Goal: Task Accomplishment & Management: Manage account settings

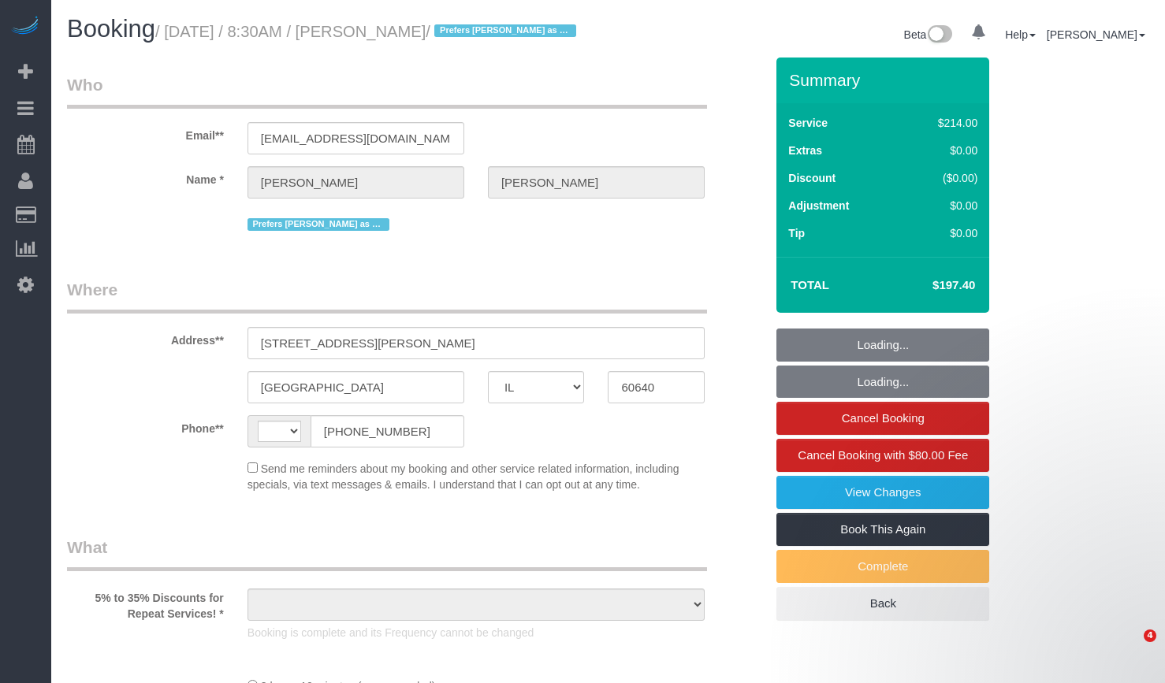
select select "IL"
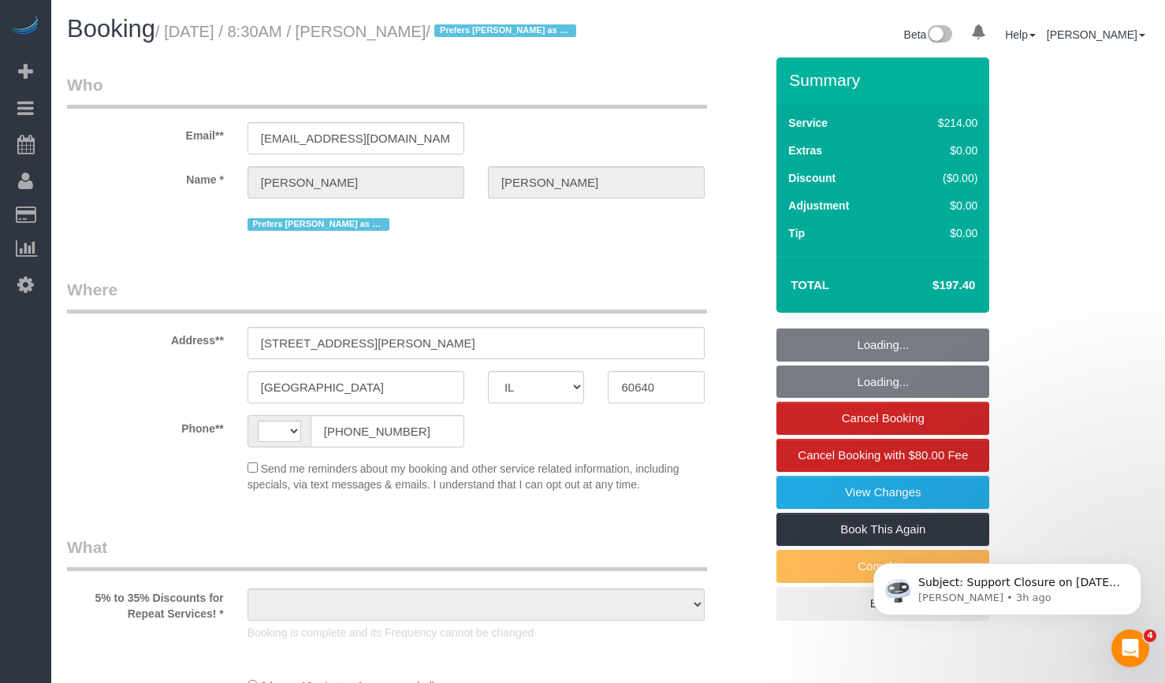
select select "string:US"
select select "object:822"
select select "string:fspay-e115da39-ca6c-4041-b2c0-812672ed818e"
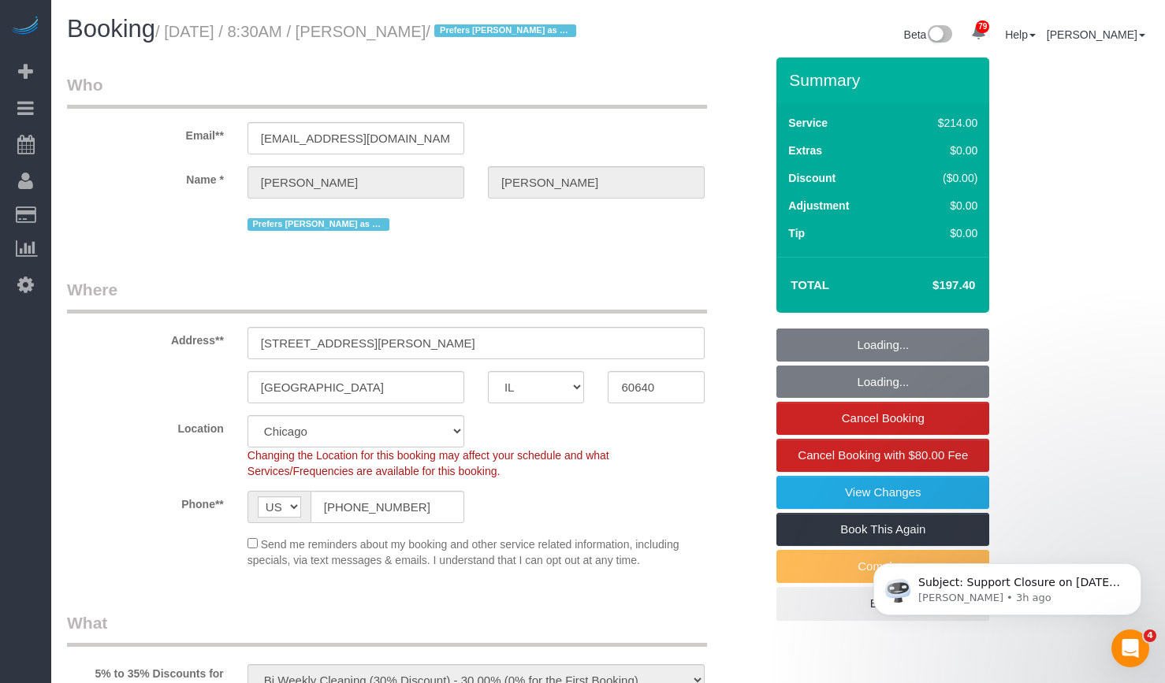
select select "512"
select select "5"
select select "number:1"
select select "number:65"
select select "number:139"
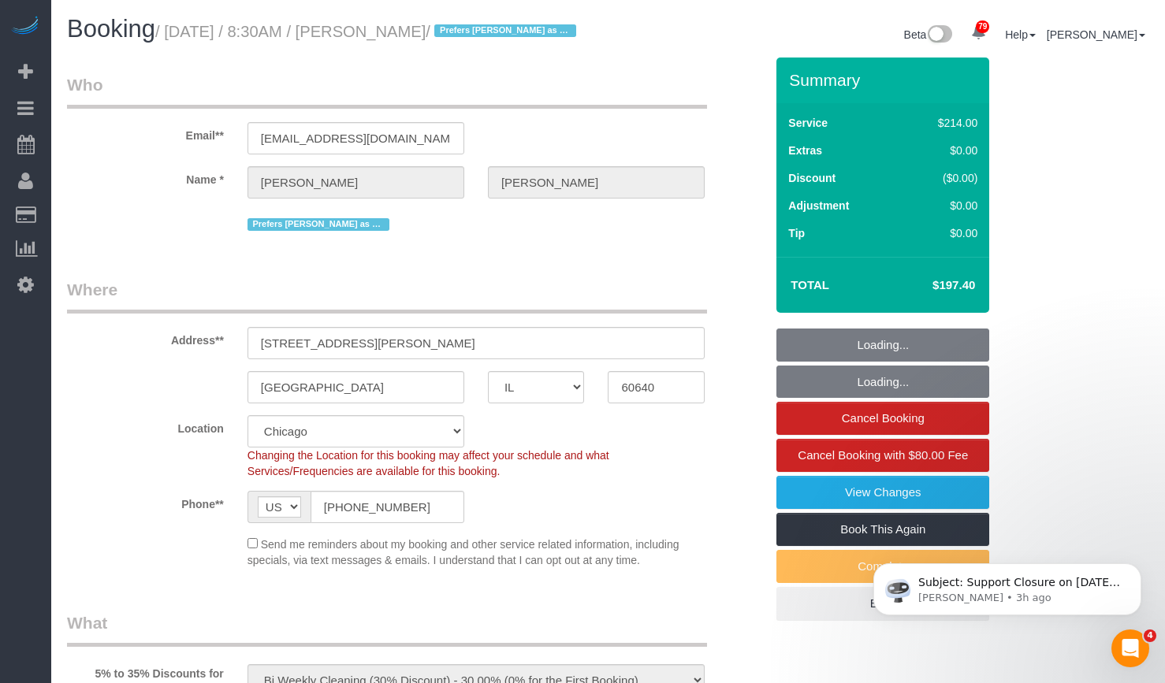
select select "number:107"
select select "5"
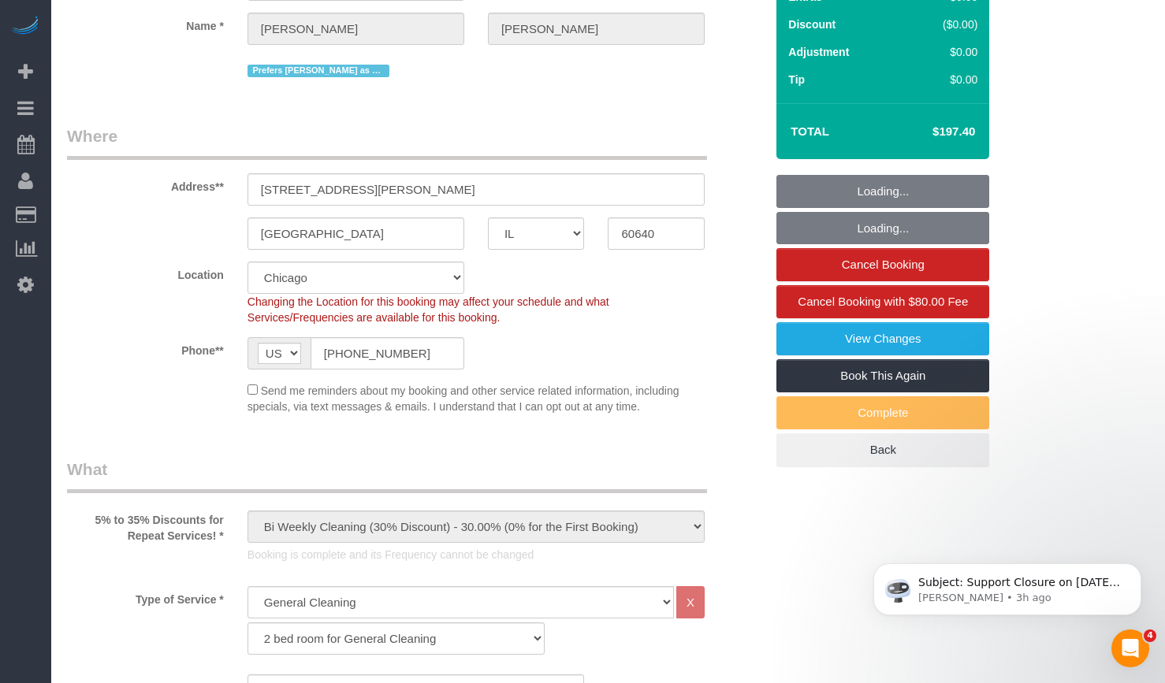
select select "object:1369"
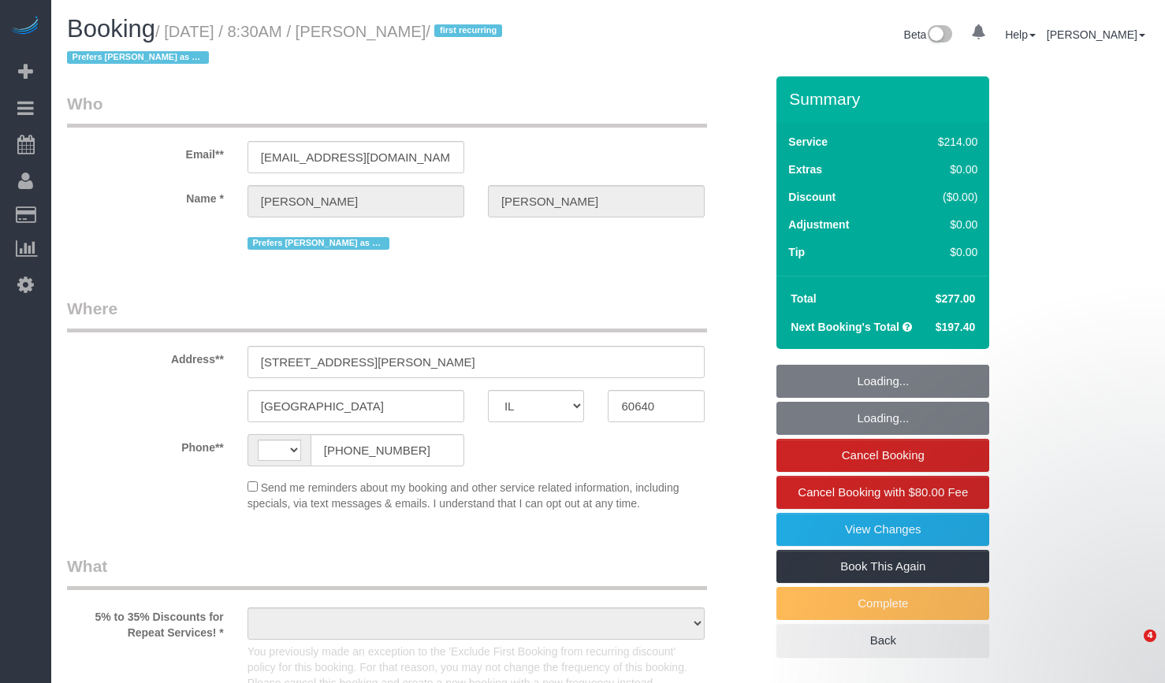
select select "IL"
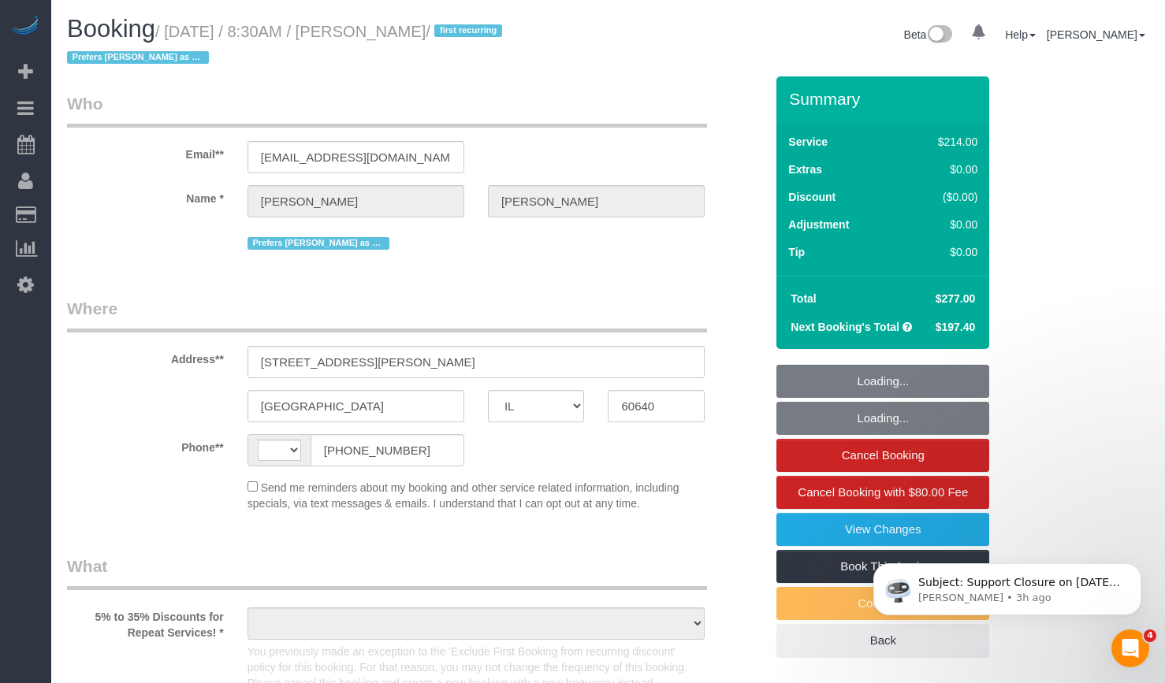
select select "string:[GEOGRAPHIC_DATA]"
select select "string:fspay-e115da39-ca6c-4041-b2c0-812672ed818e"
select select "number:1"
select select "number:65"
select select "number:139"
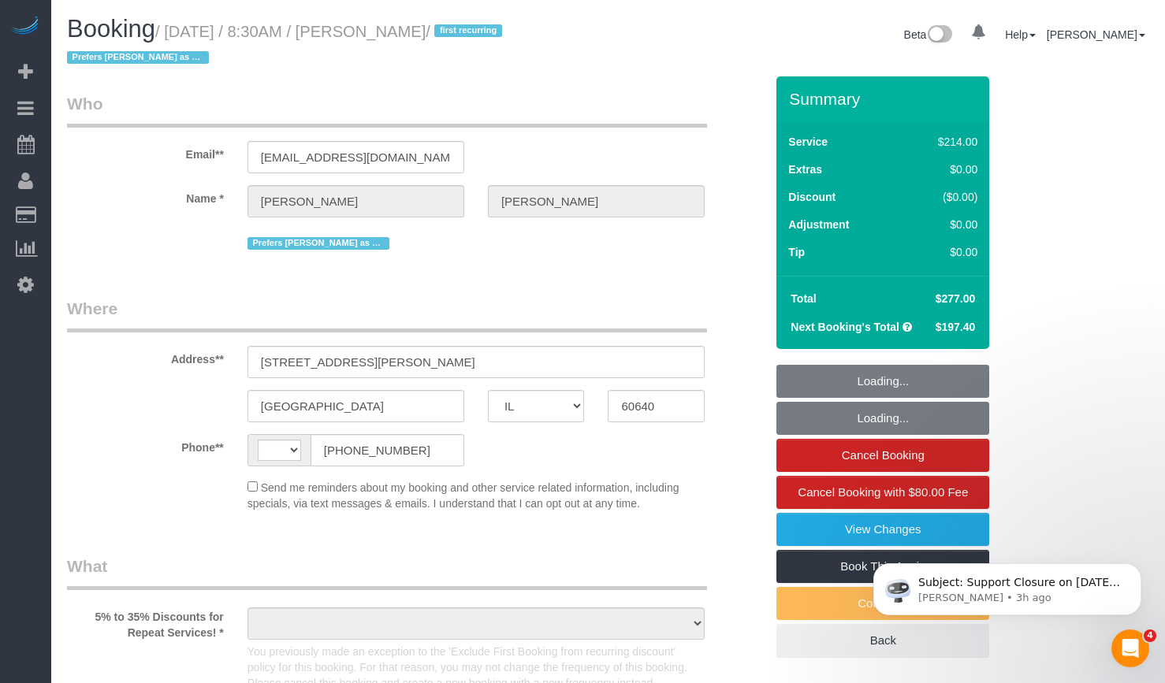
select select "number:107"
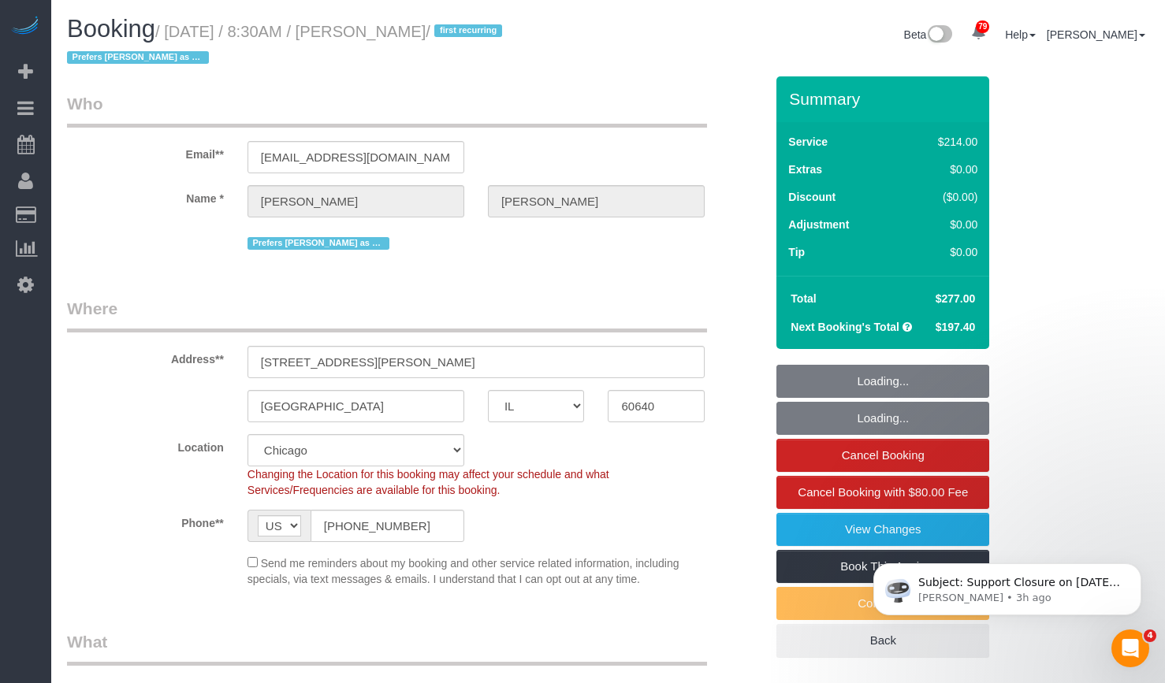
select select "object:1053"
select select "512"
select select "5"
select select "object:1305"
select select "5"
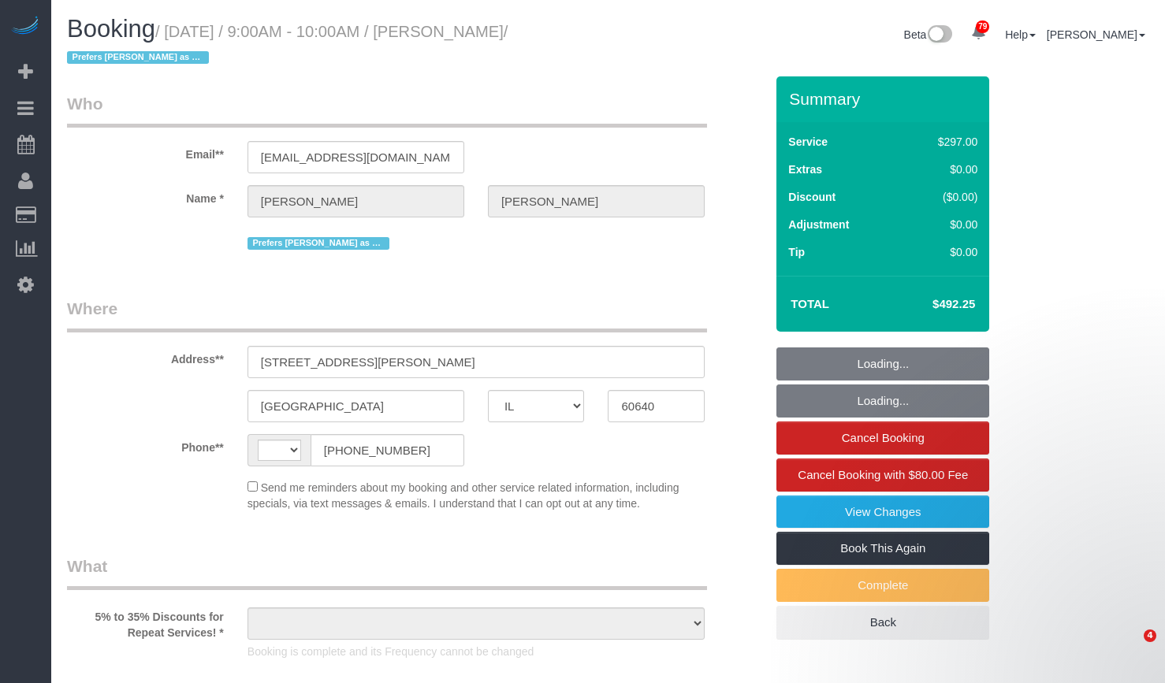
select select "IL"
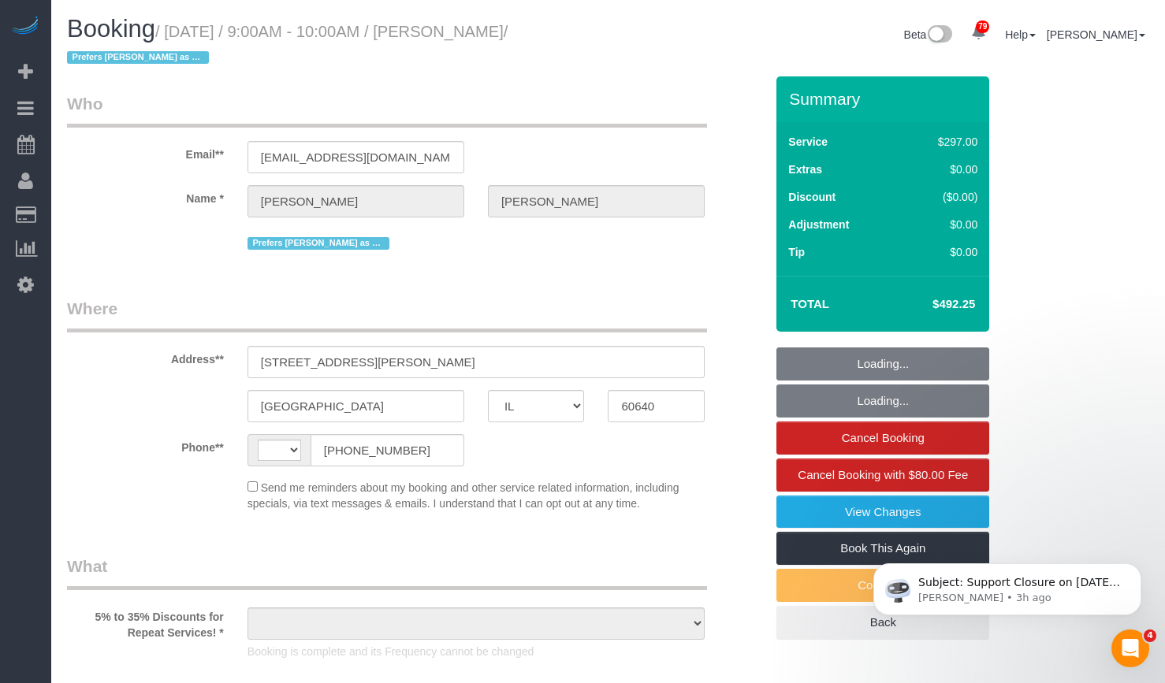
select select "string:US"
select select "string:fspay-e115da39-ca6c-4041-b2c0-812672ed818e"
select select "object:820"
select select "number:1"
select select "number:65"
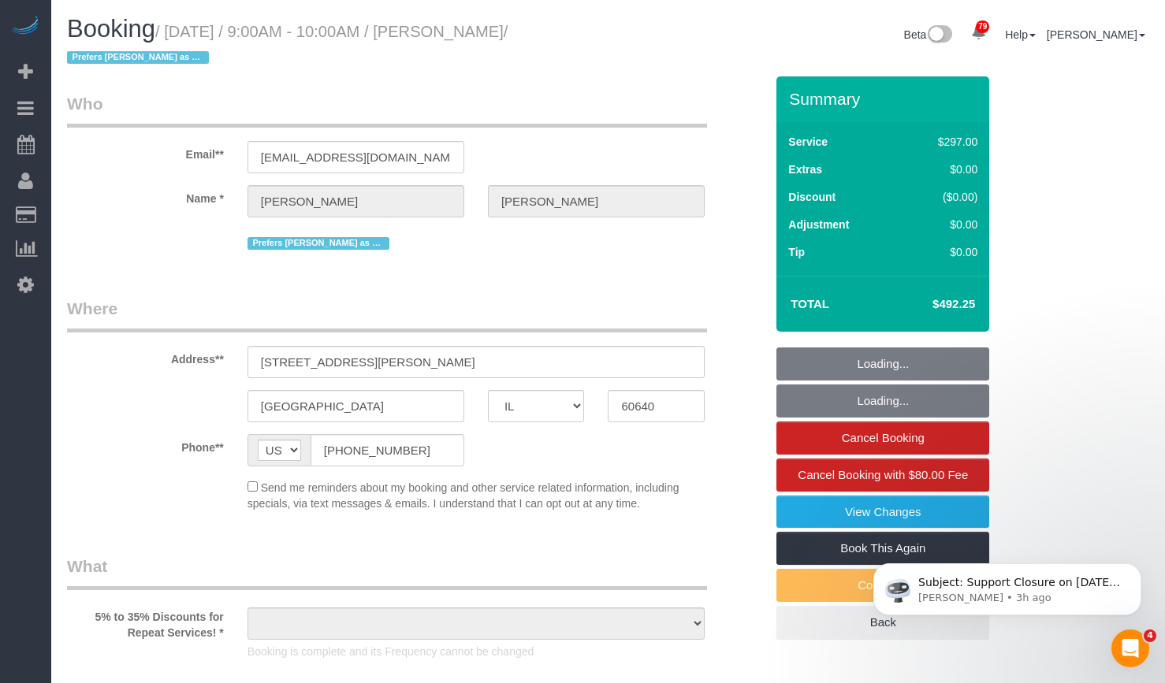
select select "number:139"
select select "number:107"
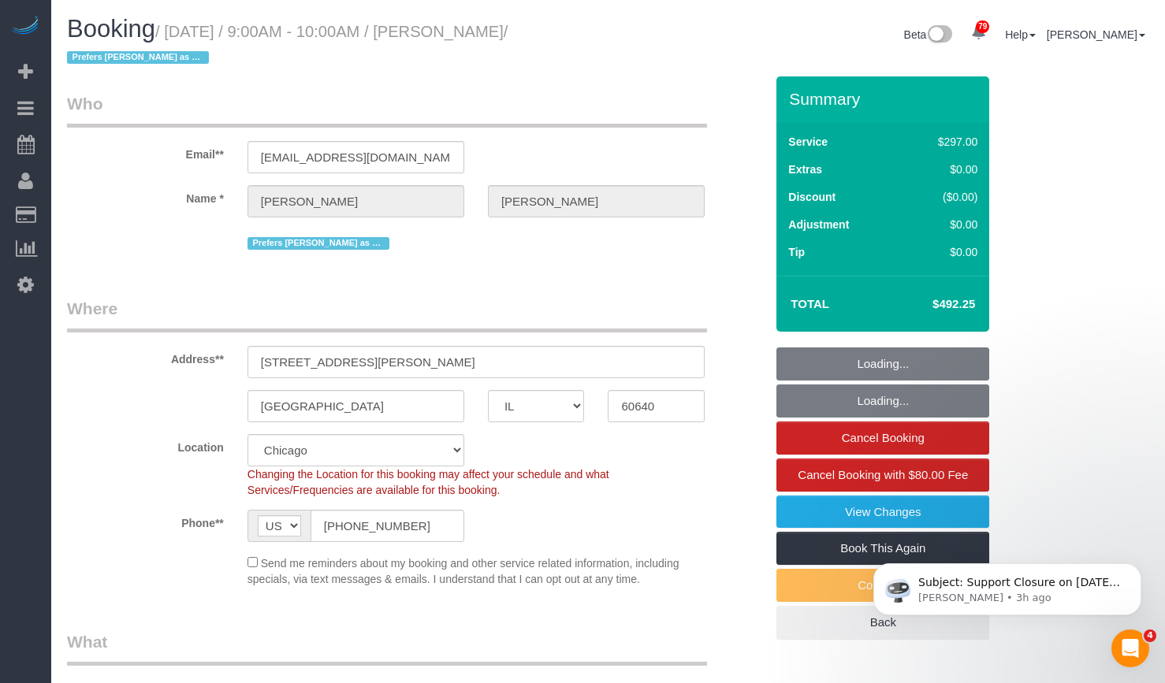
select select "513"
select select "3"
select select "object:1295"
select select "3"
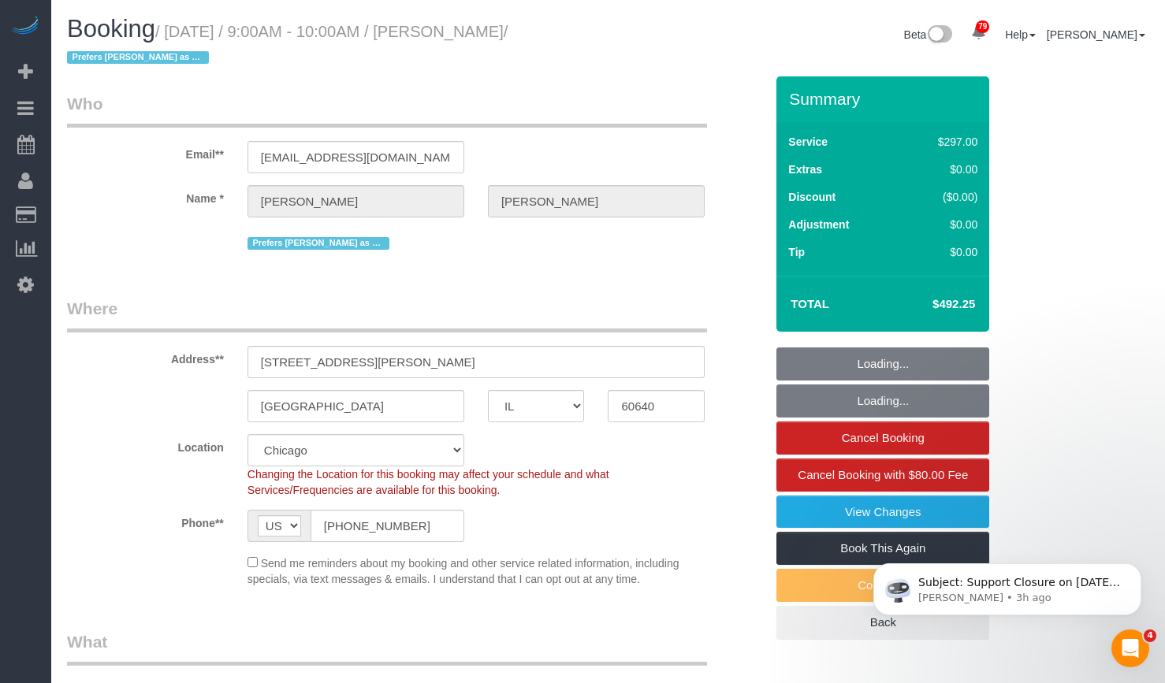
select select "3"
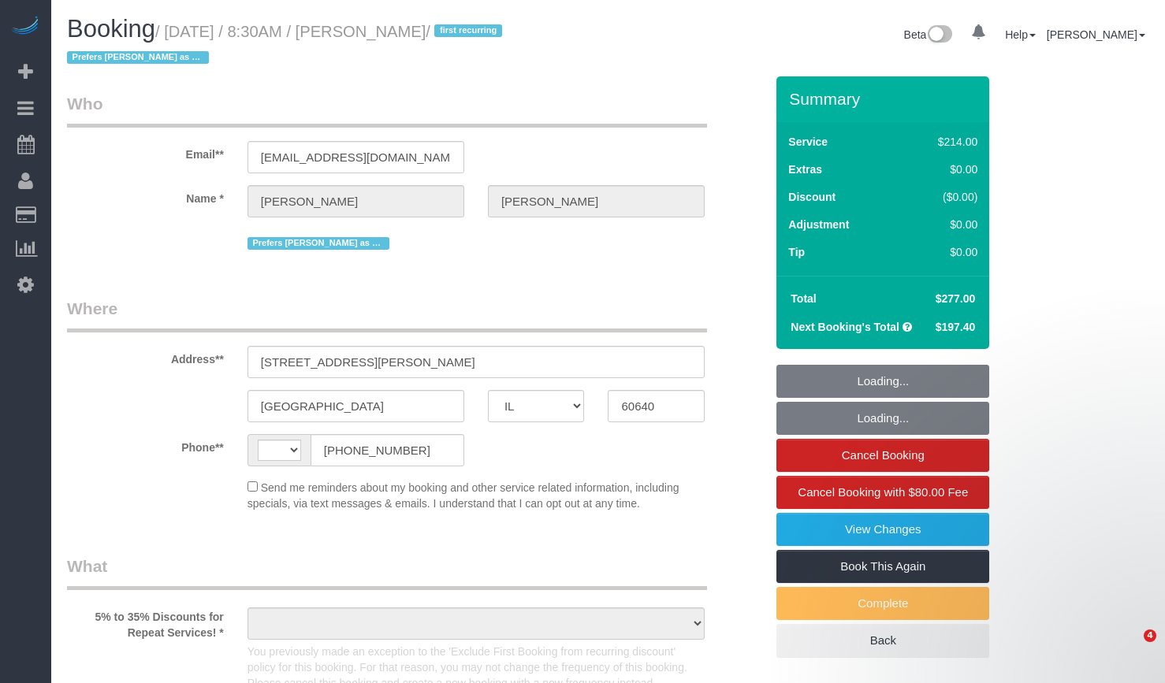
select select "IL"
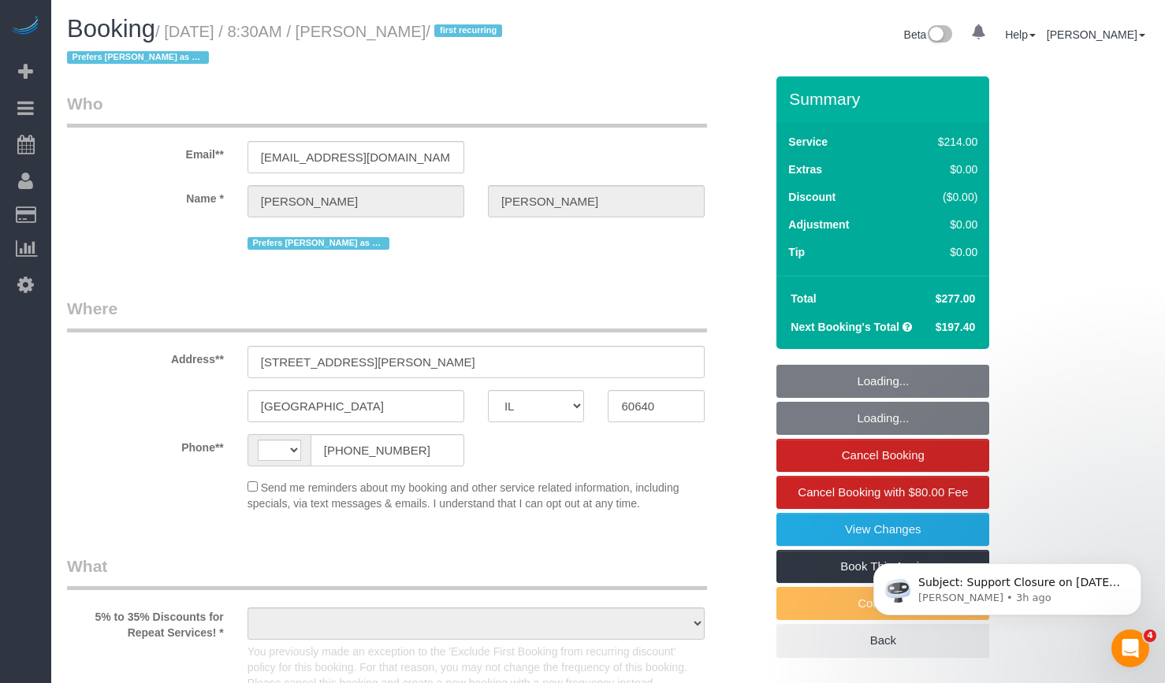
select select "string:[GEOGRAPHIC_DATA]"
select select "object:827"
select select "string:fspay-e115da39-ca6c-4041-b2c0-812672ed818e"
select select "number:1"
select select "number:65"
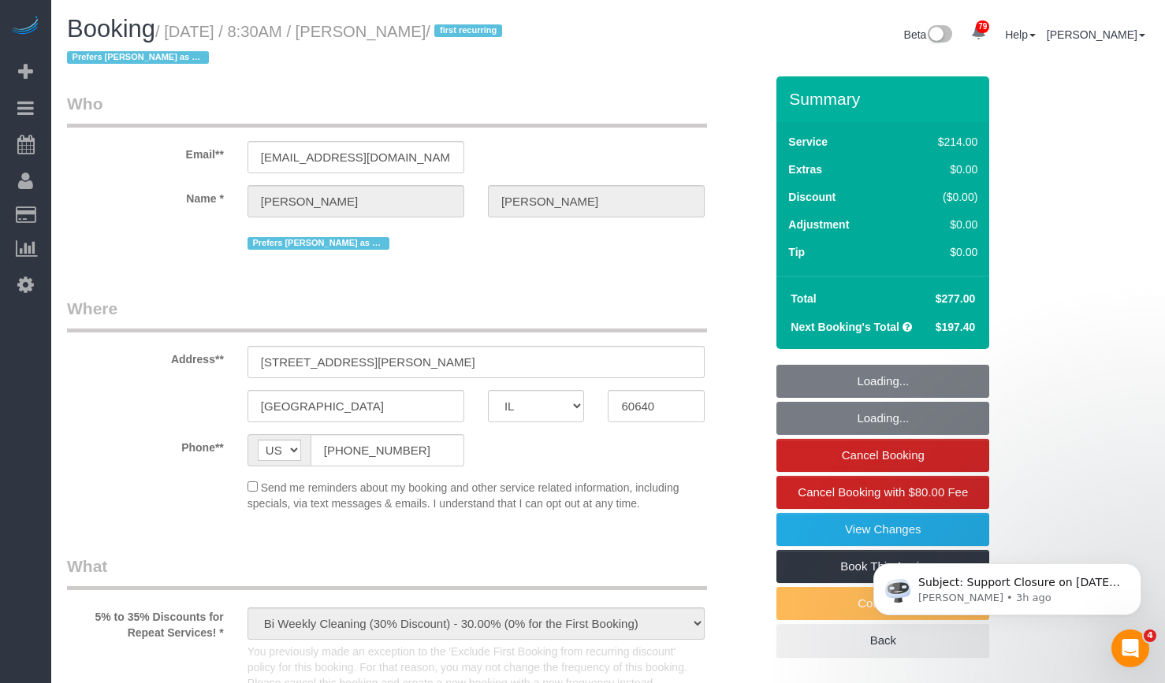
select select "number:139"
select select "number:107"
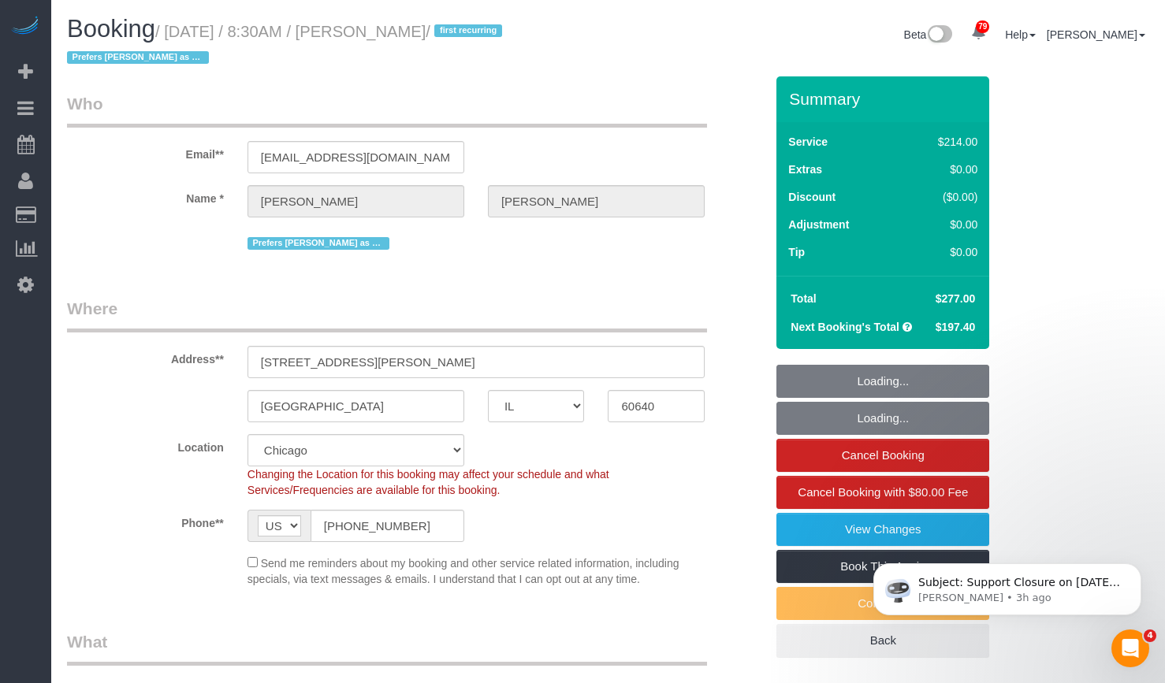
select select "object:1157"
select select "512"
select select "5"
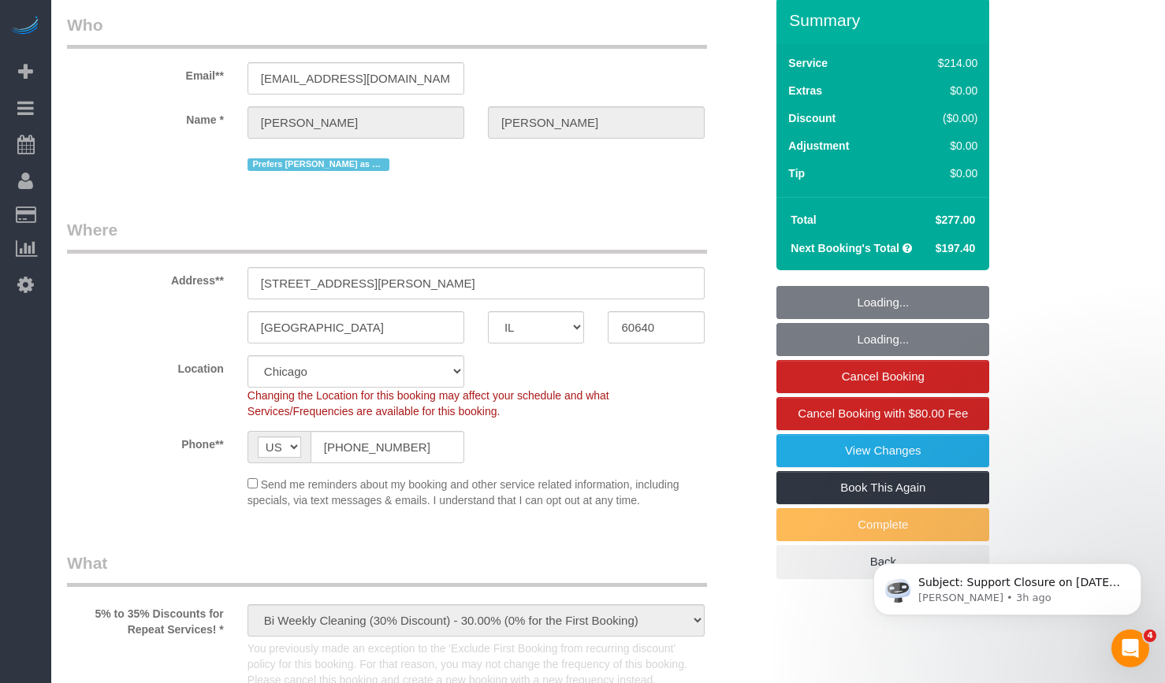
select select "5"
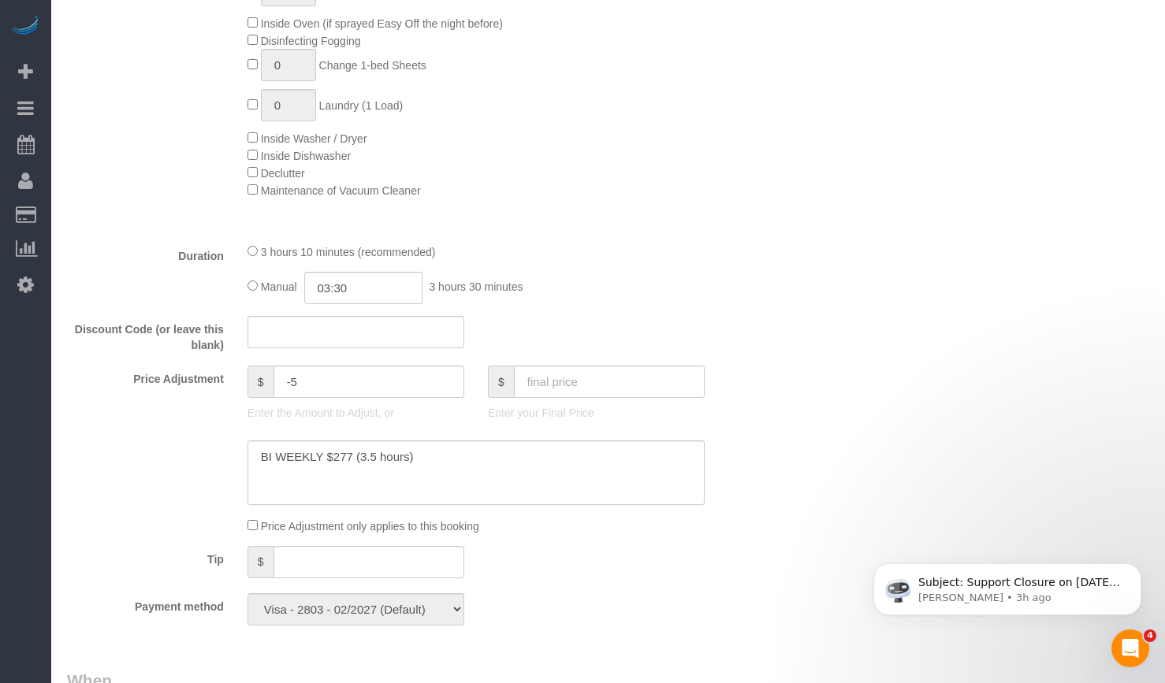
scroll to position [1418, 0]
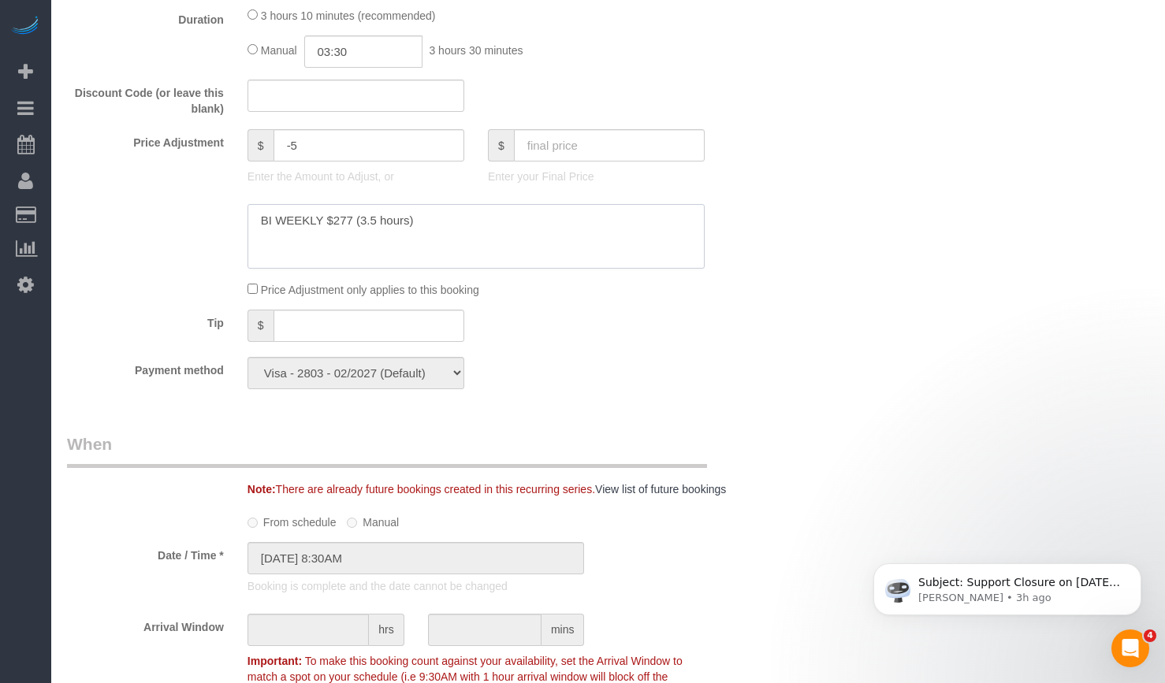
click at [528, 245] on textarea at bounding box center [475, 236] width 457 height 65
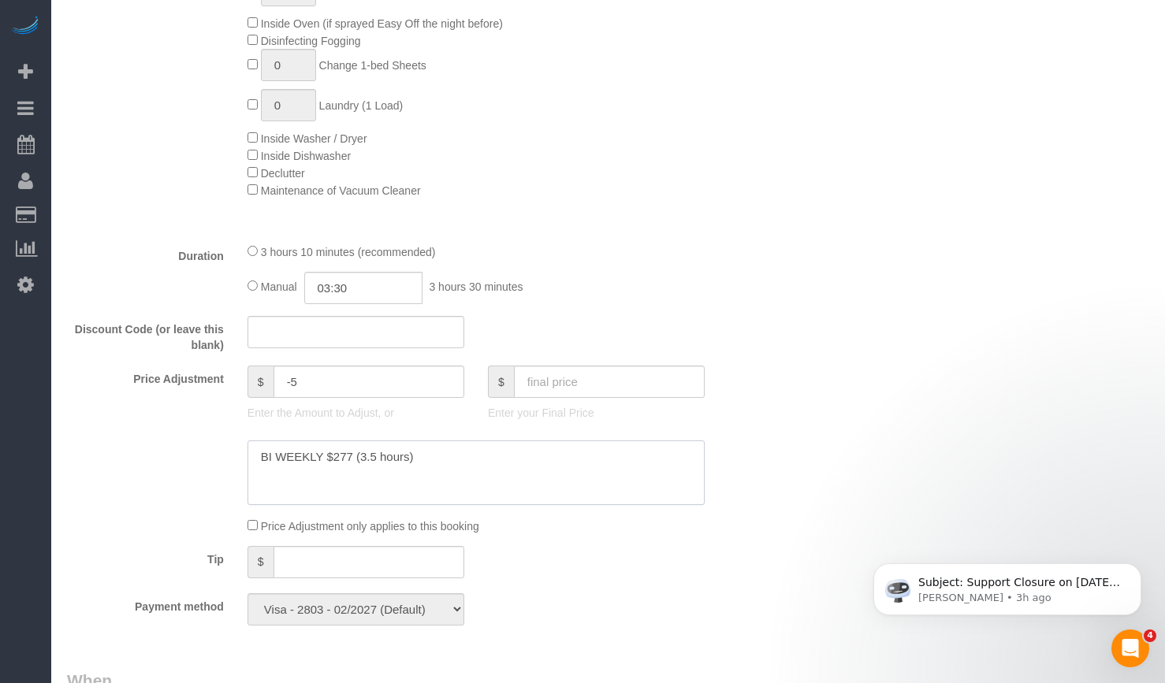
drag, startPoint x: 422, startPoint y: 461, endPoint x: 181, endPoint y: 456, distance: 240.4
click at [181, 456] on div at bounding box center [415, 472] width 721 height 65
click at [425, 448] on textarea at bounding box center [475, 472] width 457 height 65
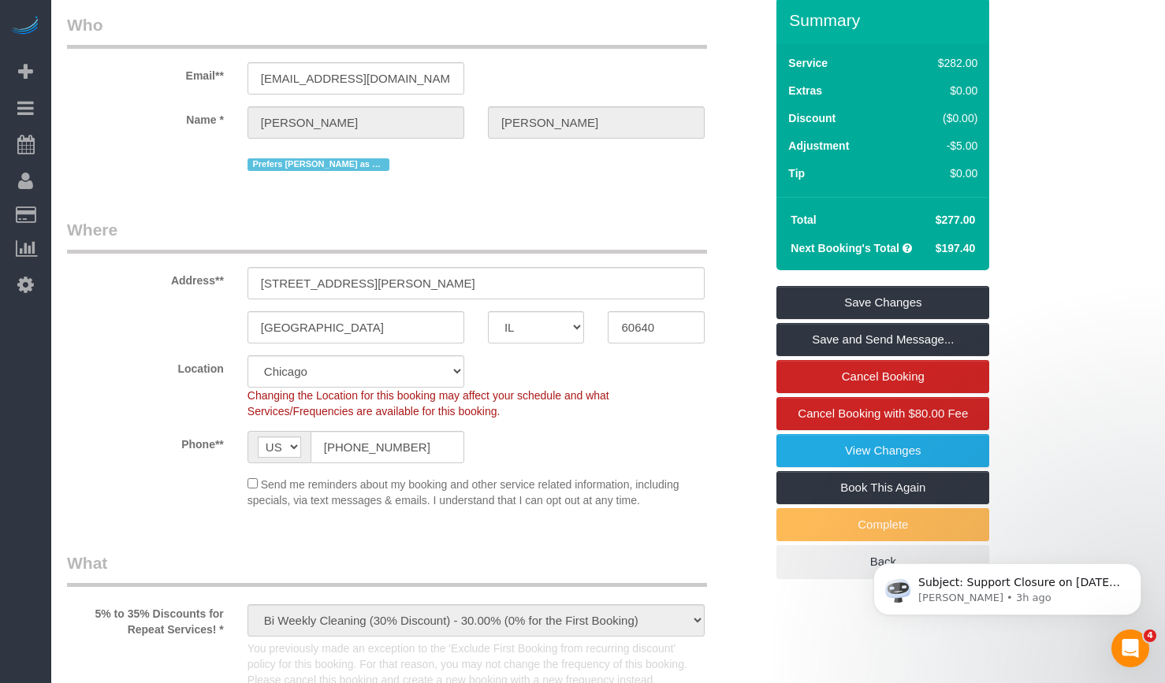
scroll to position [0, 0]
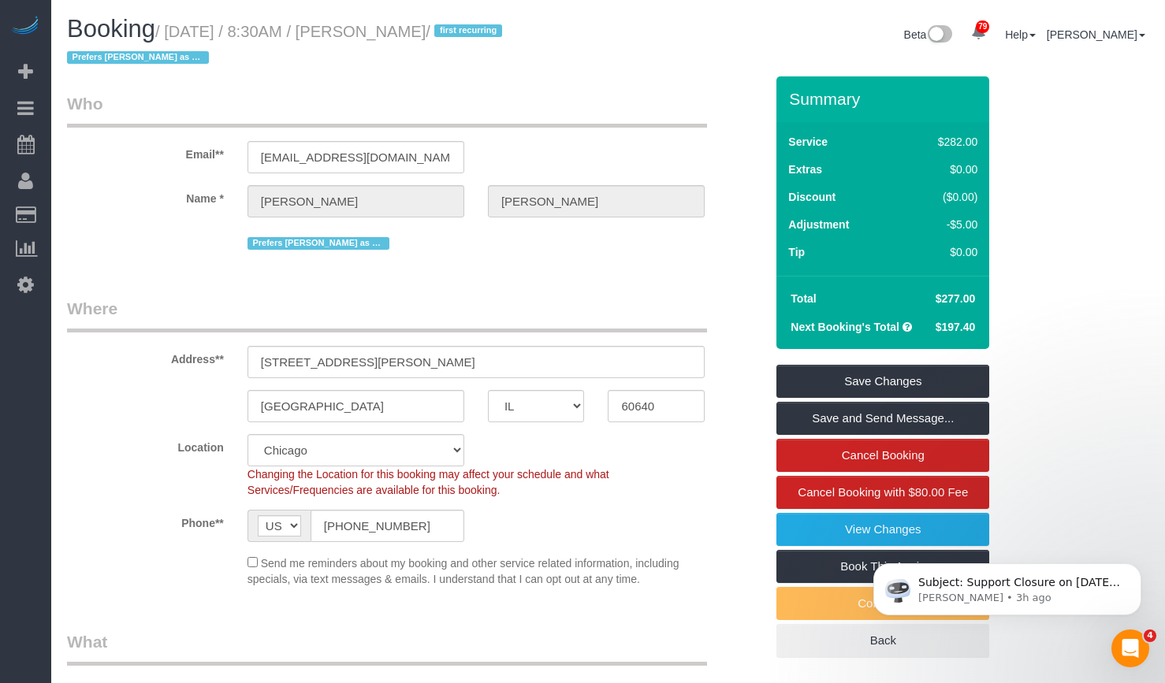
drag, startPoint x: 786, startPoint y: 328, endPoint x: 1080, endPoint y: 325, distance: 293.9
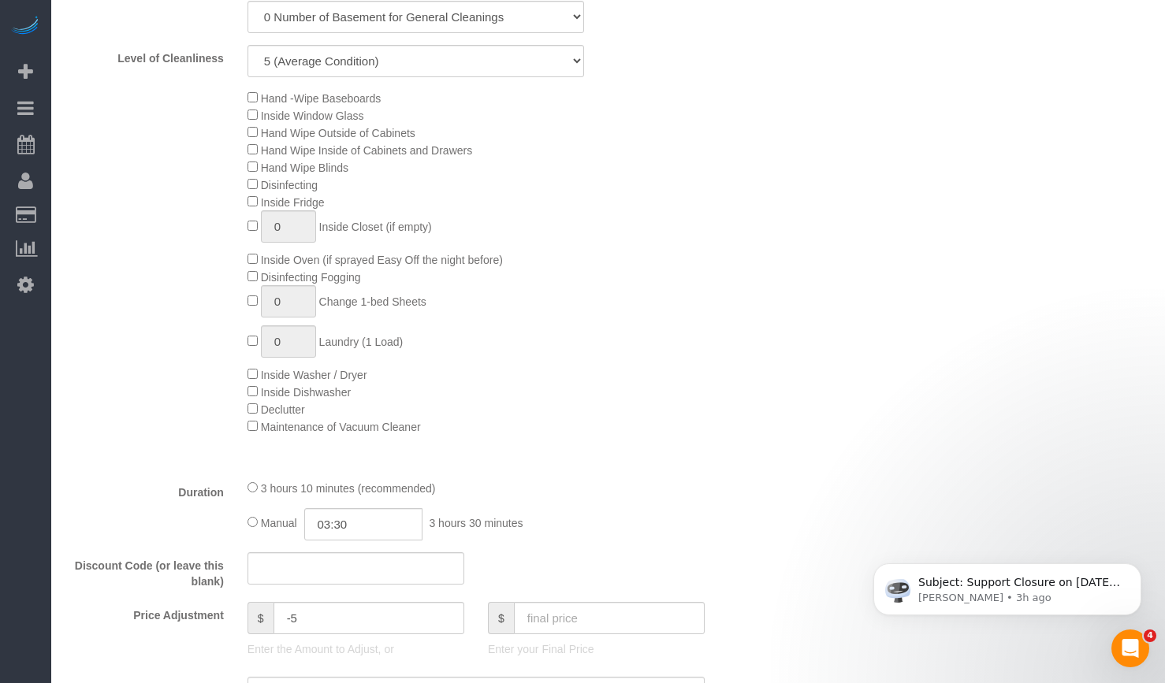
scroll to position [1340, 0]
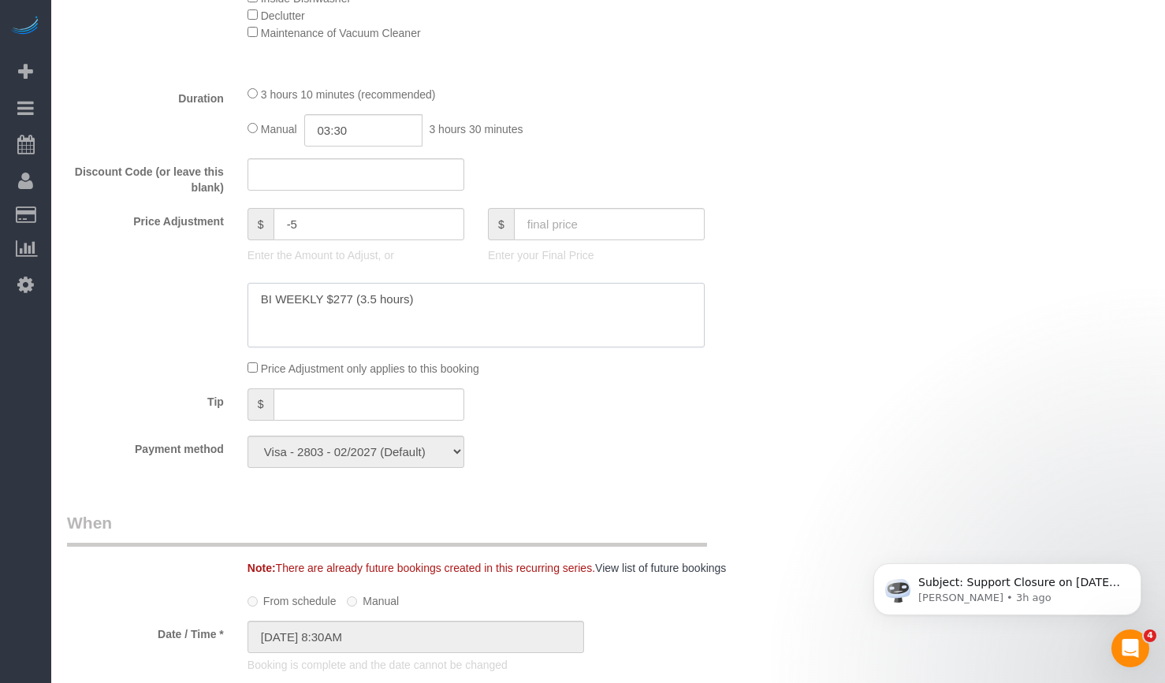
click at [418, 303] on textarea at bounding box center [475, 315] width 457 height 65
drag, startPoint x: 494, startPoint y: 295, endPoint x: 205, endPoint y: 287, distance: 289.3
click at [205, 287] on div at bounding box center [415, 315] width 721 height 65
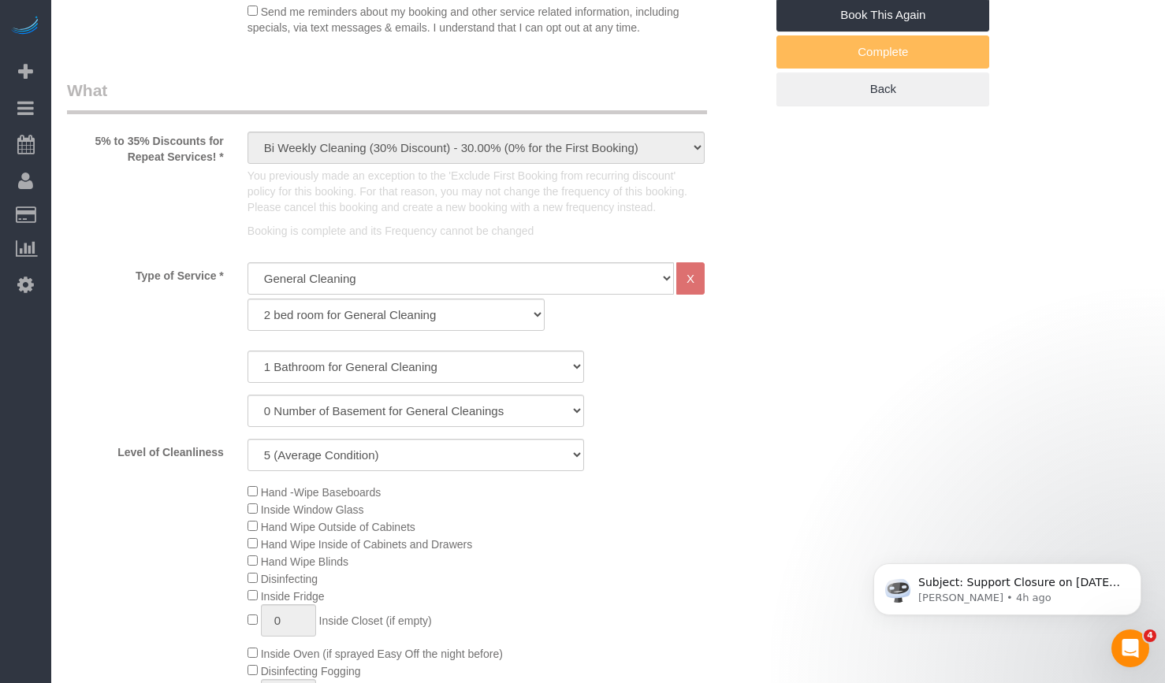
scroll to position [0, 0]
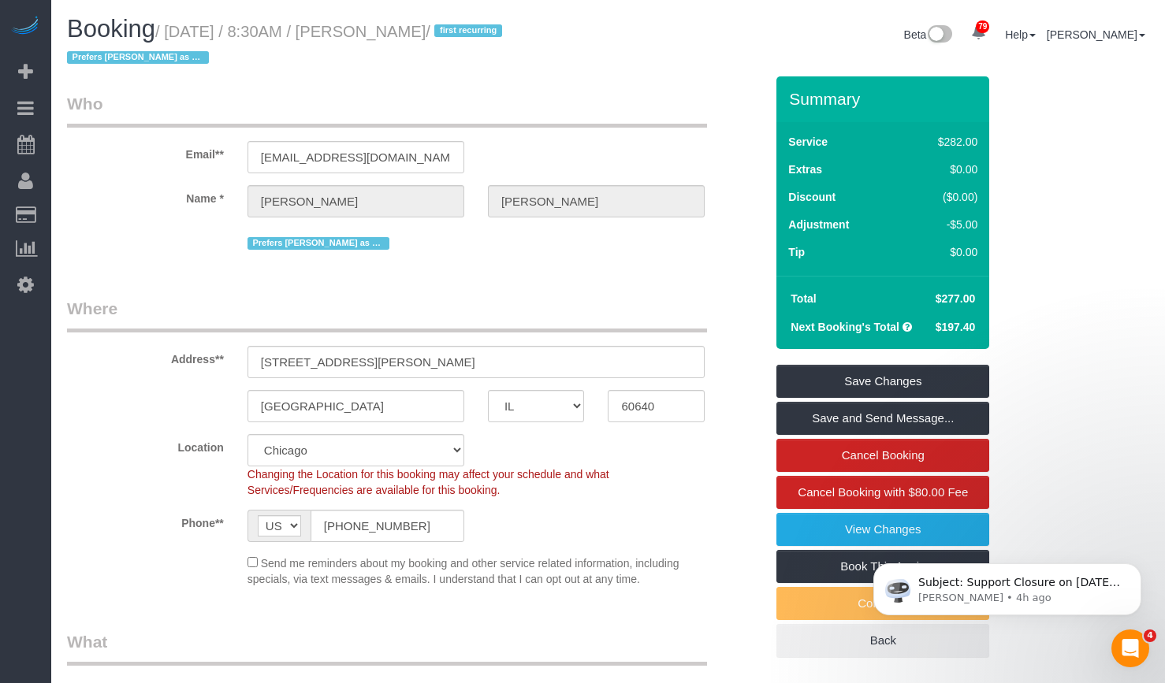
drag, startPoint x: 389, startPoint y: 177, endPoint x: 370, endPoint y: 173, distance: 19.5
click at [371, 173] on sui-booking-customer "Email** dansmith@iu.edu Name * Dan Smith Prefers Ariana as Main Tech" at bounding box center [415, 173] width 697 height 162
drag, startPoint x: 375, startPoint y: 165, endPoint x: 205, endPoint y: 155, distance: 170.5
click at [205, 155] on div "Email** dansmith@iu.edu" at bounding box center [415, 132] width 721 height 81
click at [959, 299] on td "$277.00" at bounding box center [954, 298] width 56 height 28
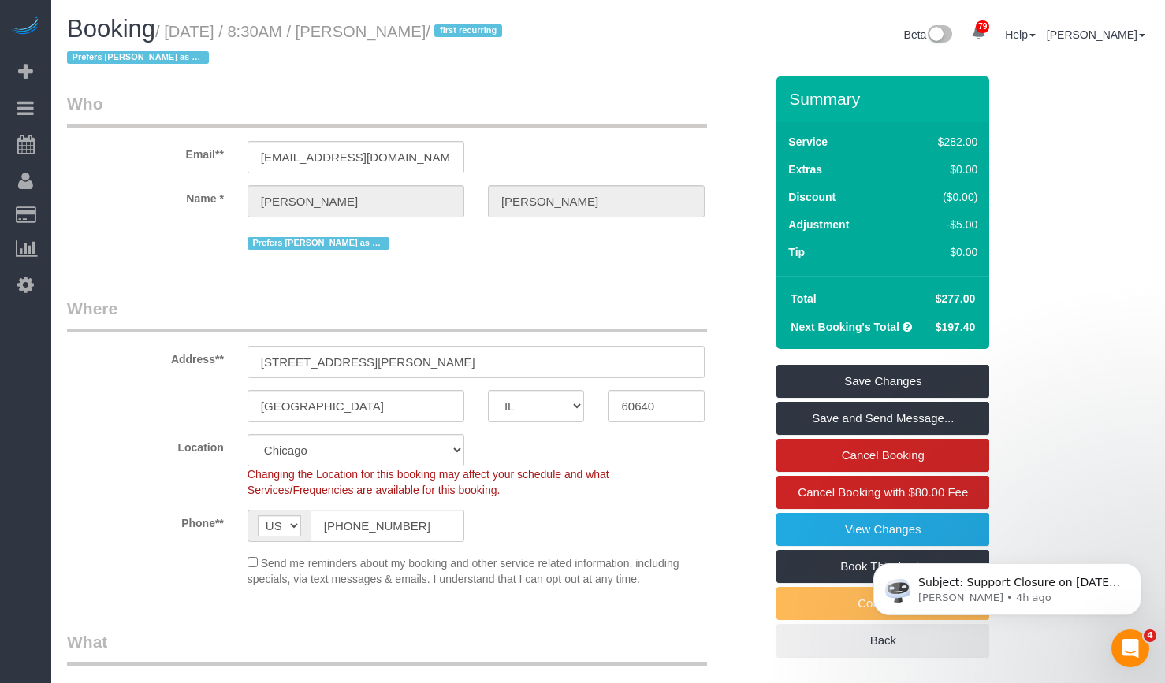
copy span "$277"
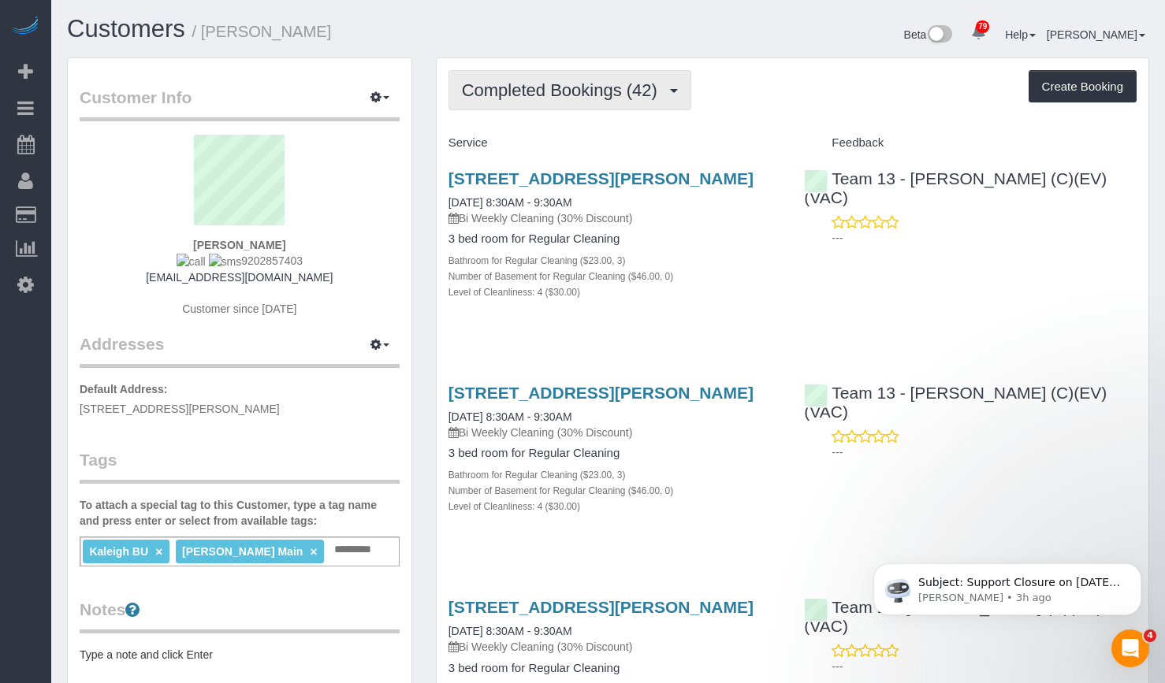
click at [563, 93] on span "Completed Bookings (42)" at bounding box center [563, 90] width 203 height 20
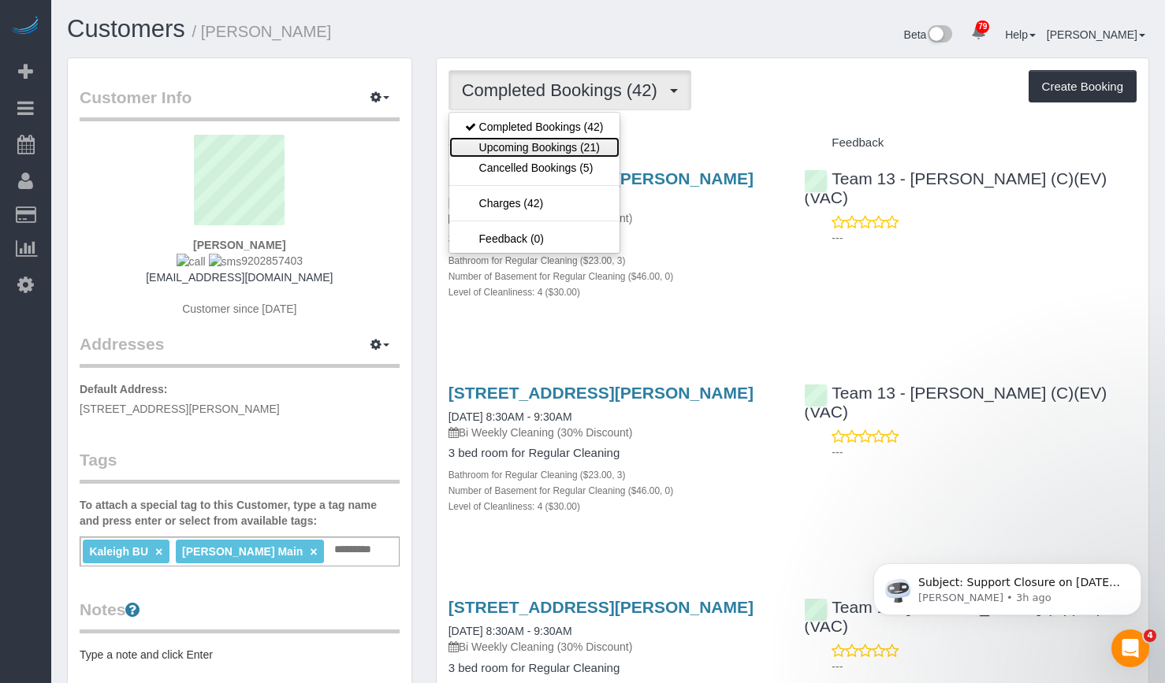
click at [595, 154] on link "Upcoming Bookings (21)" at bounding box center [534, 147] width 170 height 20
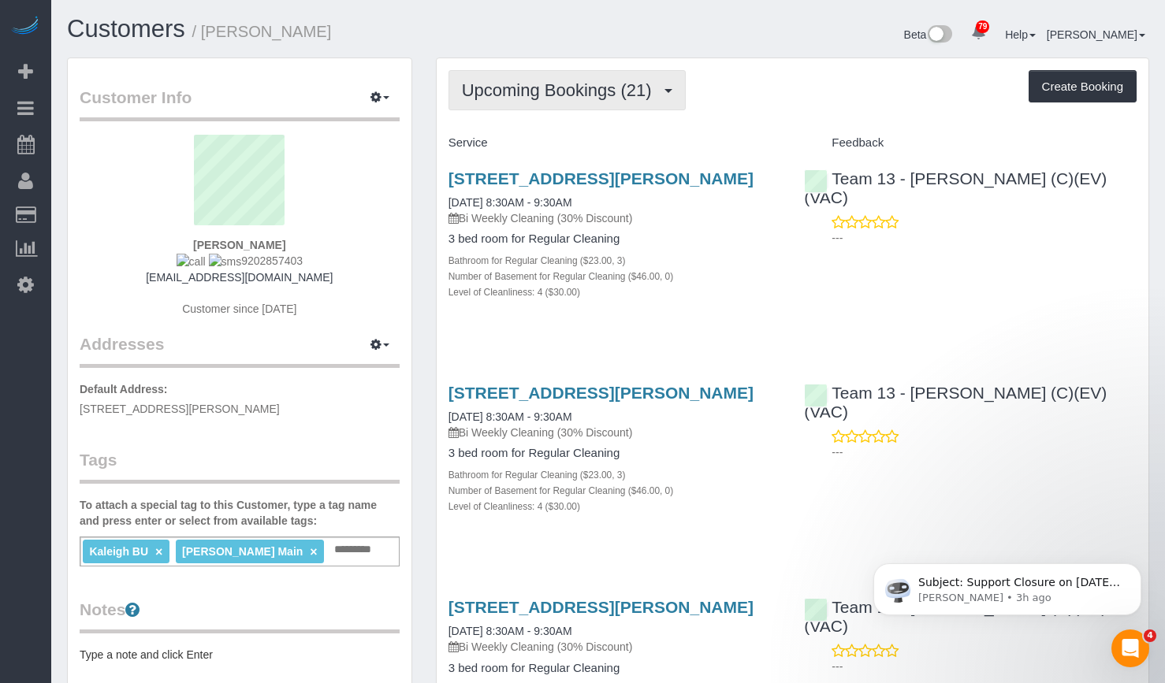
click at [614, 92] on span "Upcoming Bookings (21)" at bounding box center [561, 90] width 198 height 20
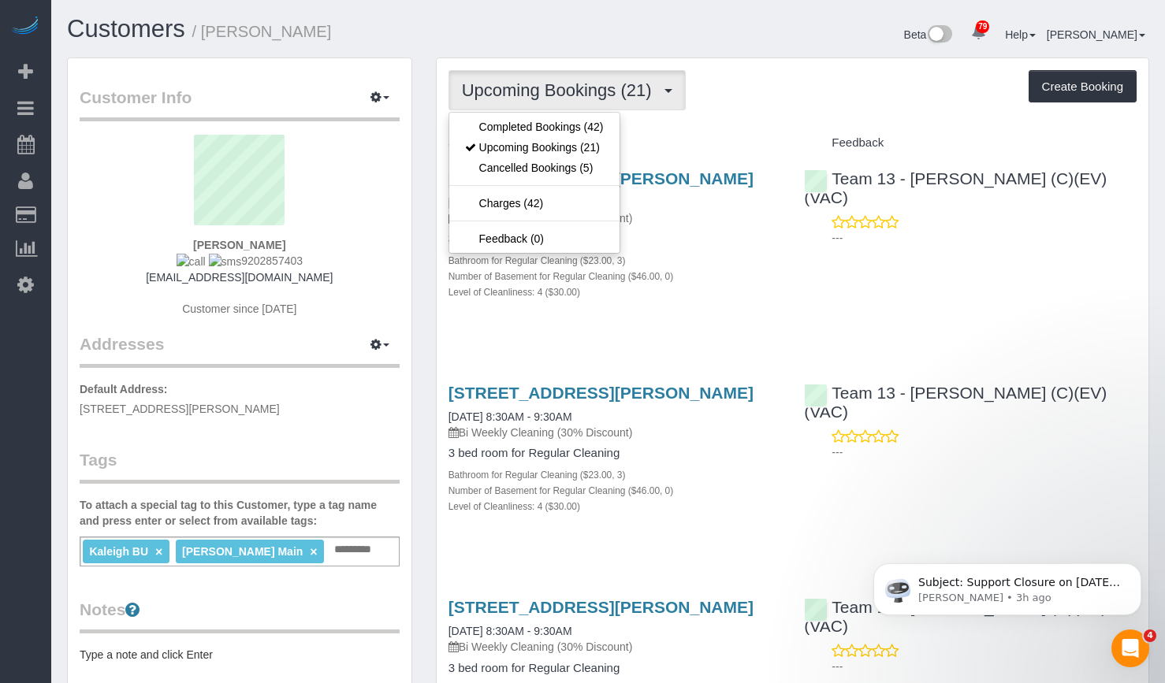
click at [649, 24] on div "Beta 79 Your Notifications You have 0 alerts × You have 1 to charge for [DATE] …" at bounding box center [884, 37] width 553 height 42
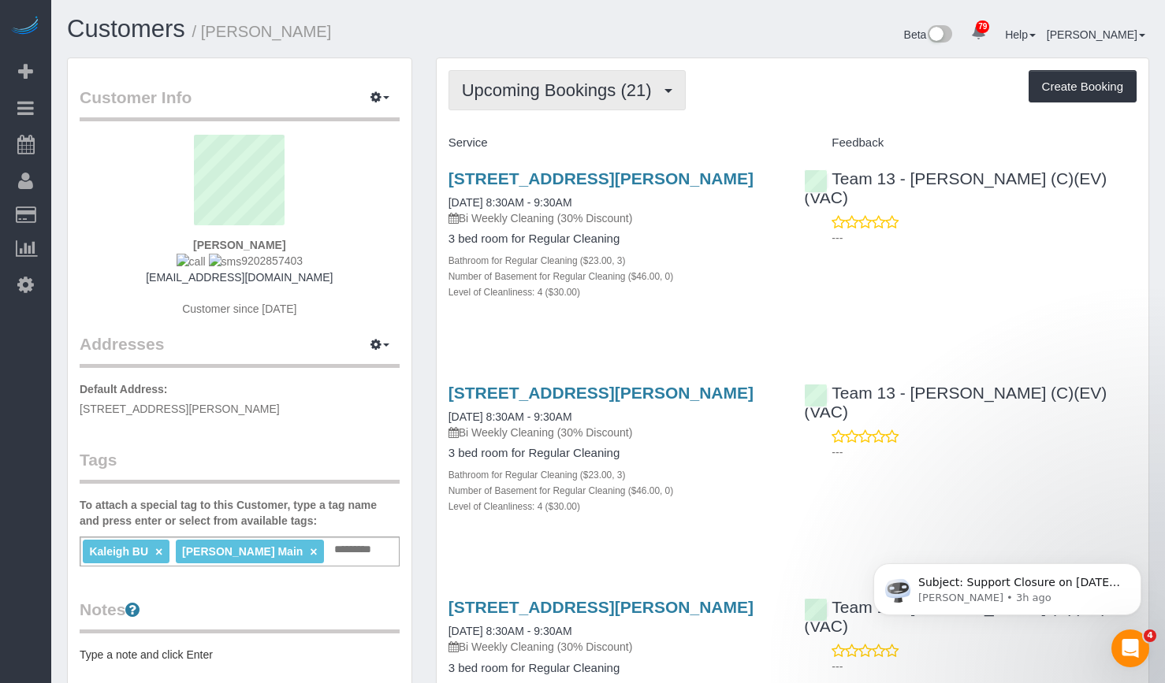
click at [627, 76] on button "Upcoming Bookings (21)" at bounding box center [566, 90] width 237 height 40
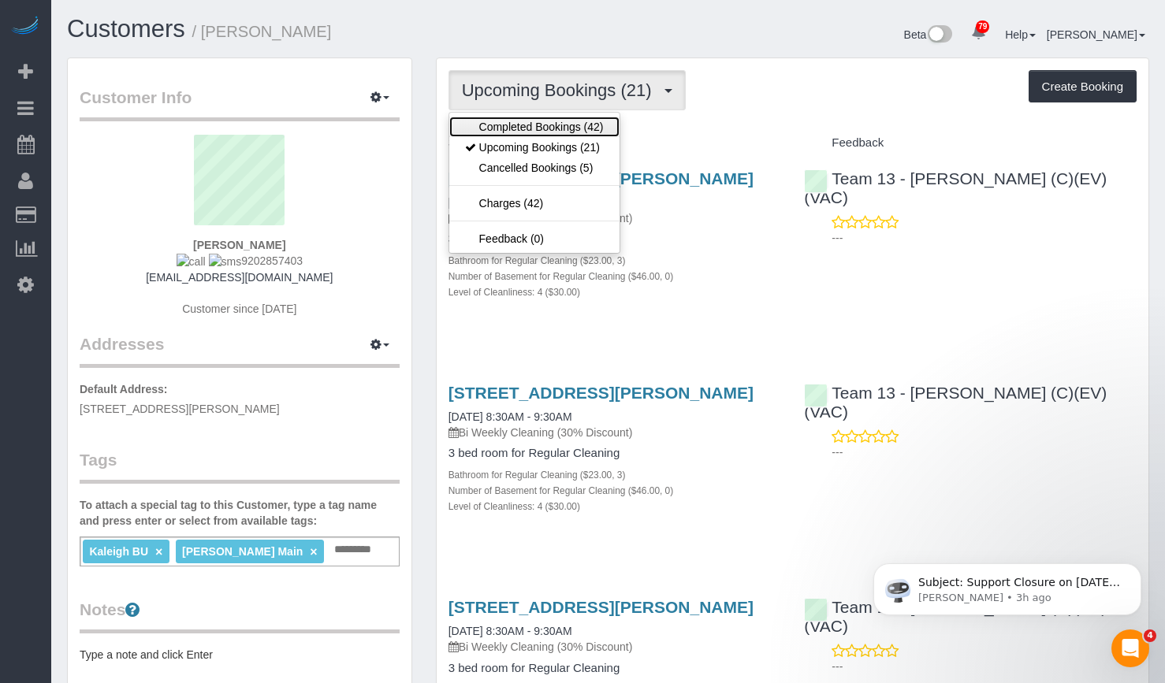
click at [583, 133] on link "Completed Bookings (42)" at bounding box center [534, 127] width 170 height 20
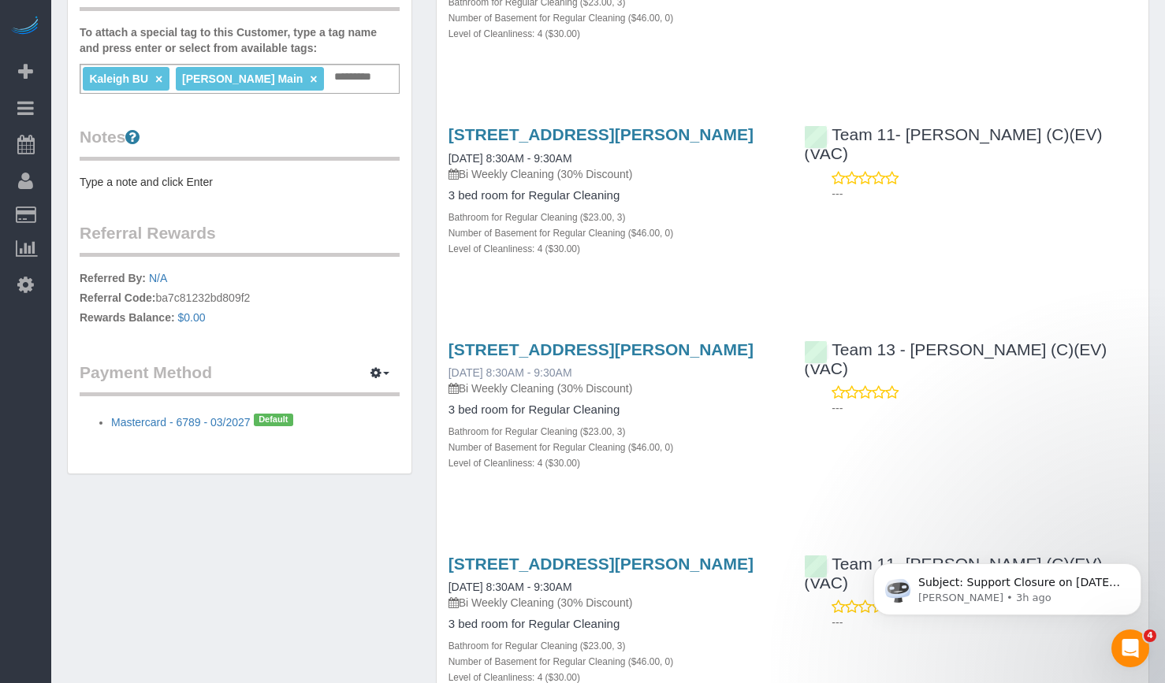
scroll to position [315, 0]
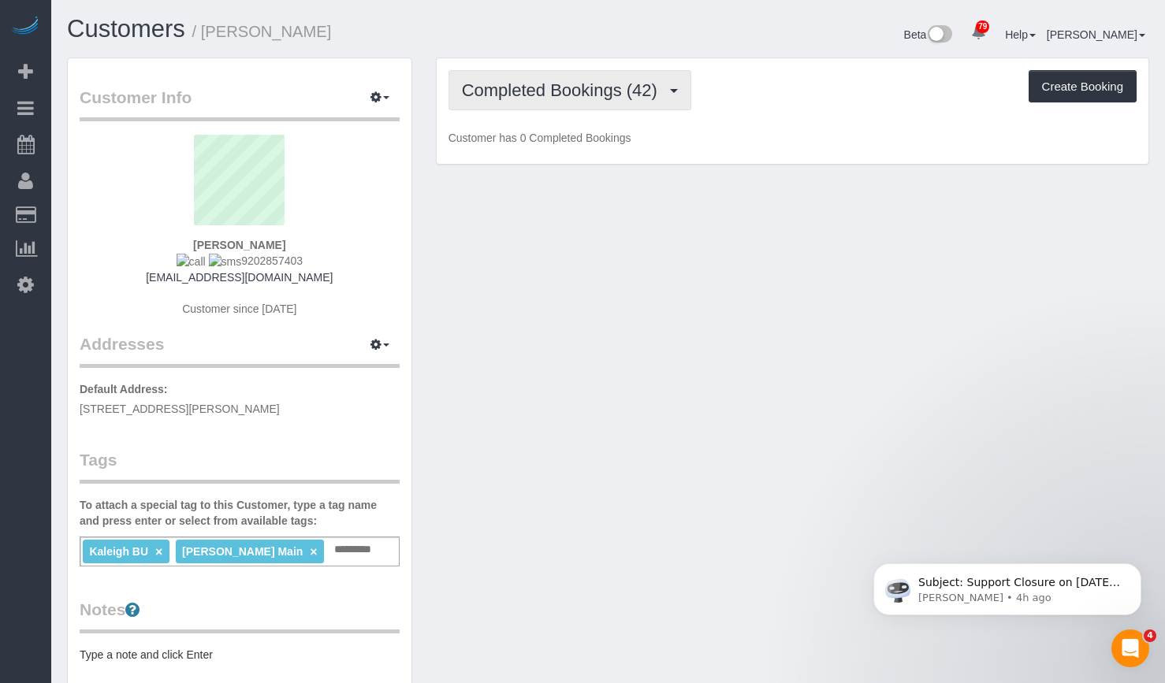
click at [614, 89] on span "Completed Bookings (42)" at bounding box center [563, 90] width 203 height 20
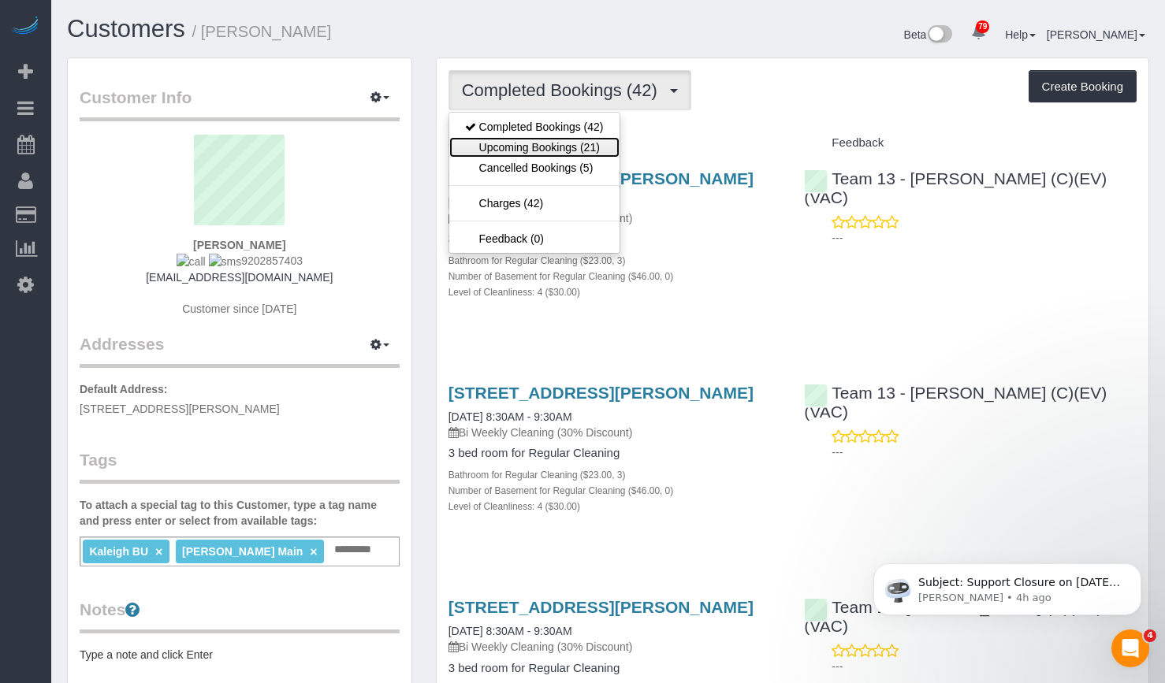
click at [605, 149] on link "Upcoming Bookings (21)" at bounding box center [534, 147] width 170 height 20
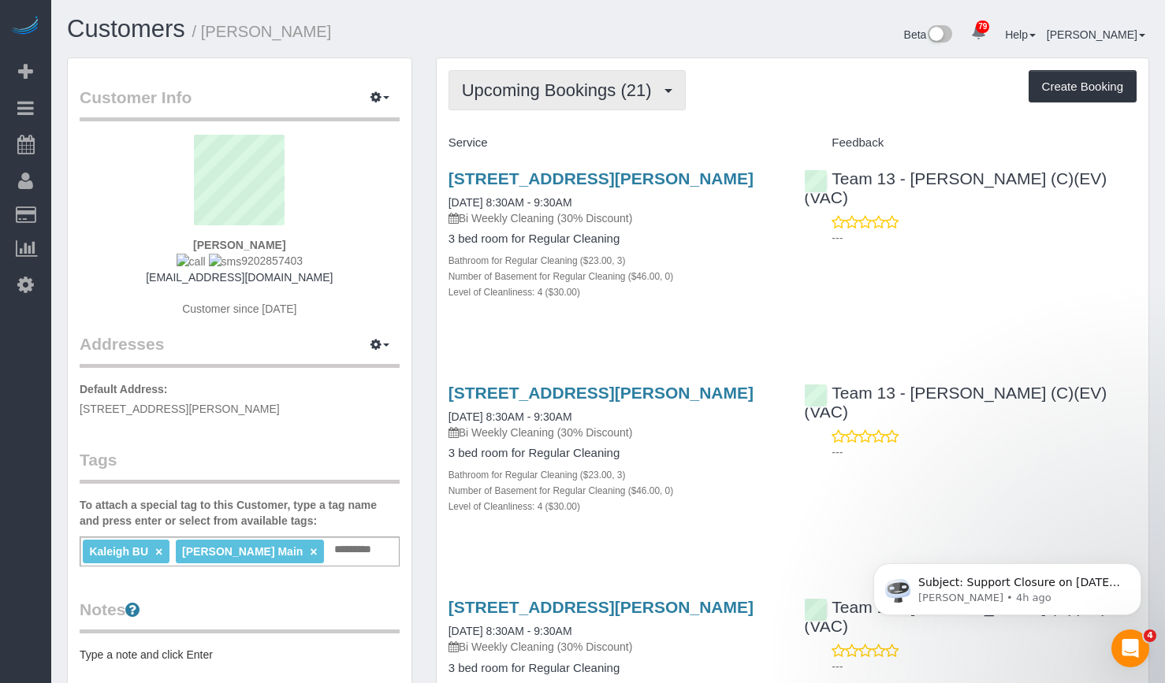
click at [595, 92] on span "Upcoming Bookings (21)" at bounding box center [561, 90] width 198 height 20
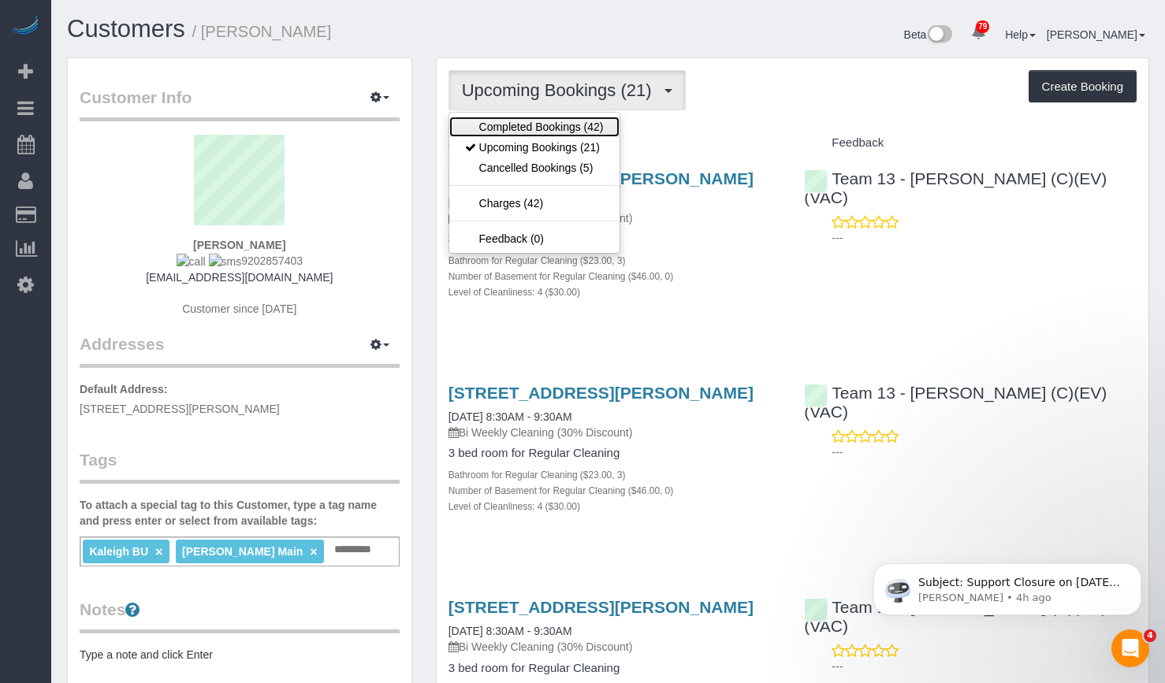
click at [583, 131] on link "Completed Bookings (42)" at bounding box center [534, 127] width 170 height 20
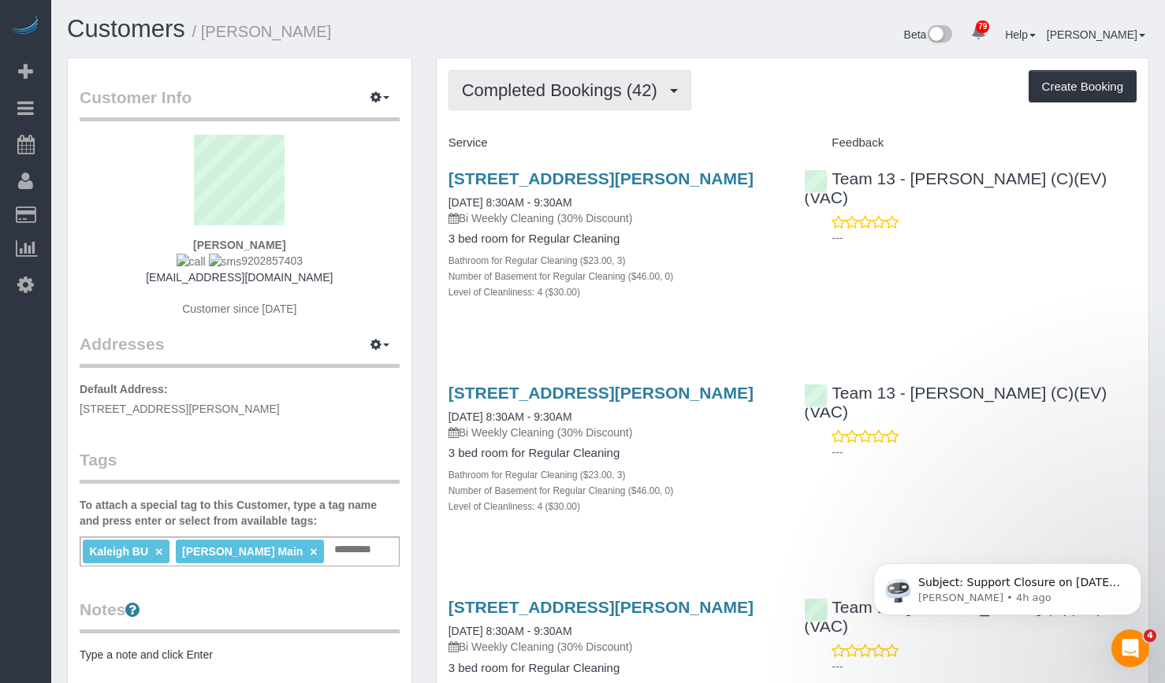
click at [578, 98] on span "Completed Bookings (42)" at bounding box center [563, 90] width 203 height 20
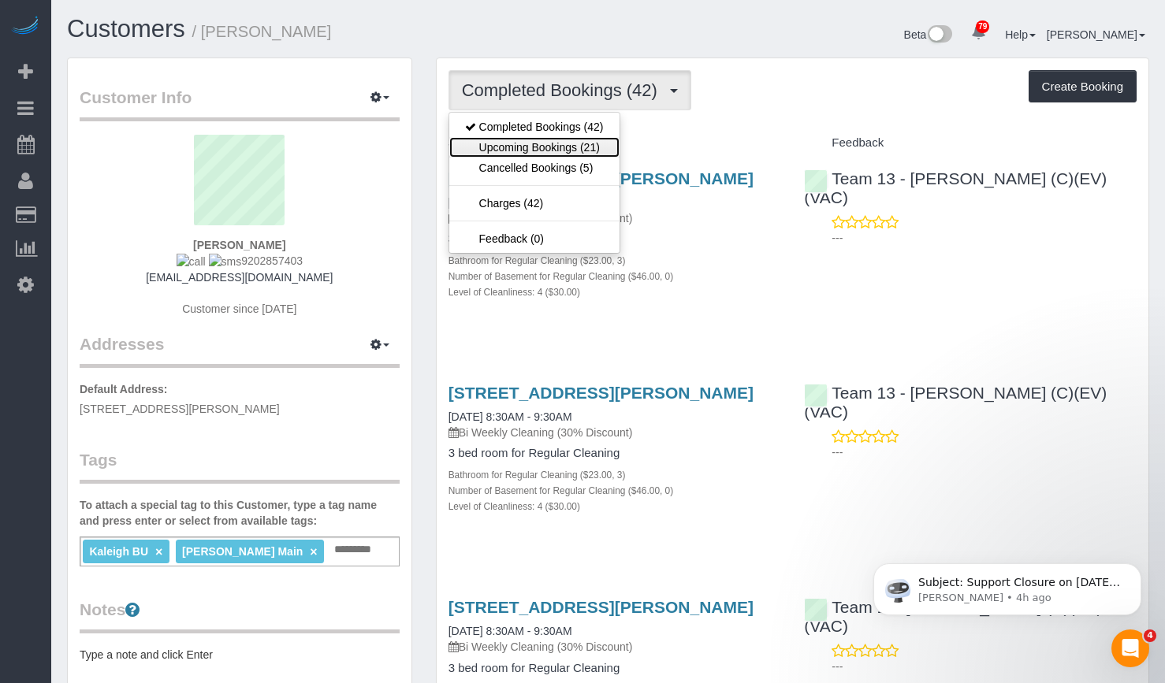
click at [578, 147] on link "Upcoming Bookings (21)" at bounding box center [534, 147] width 170 height 20
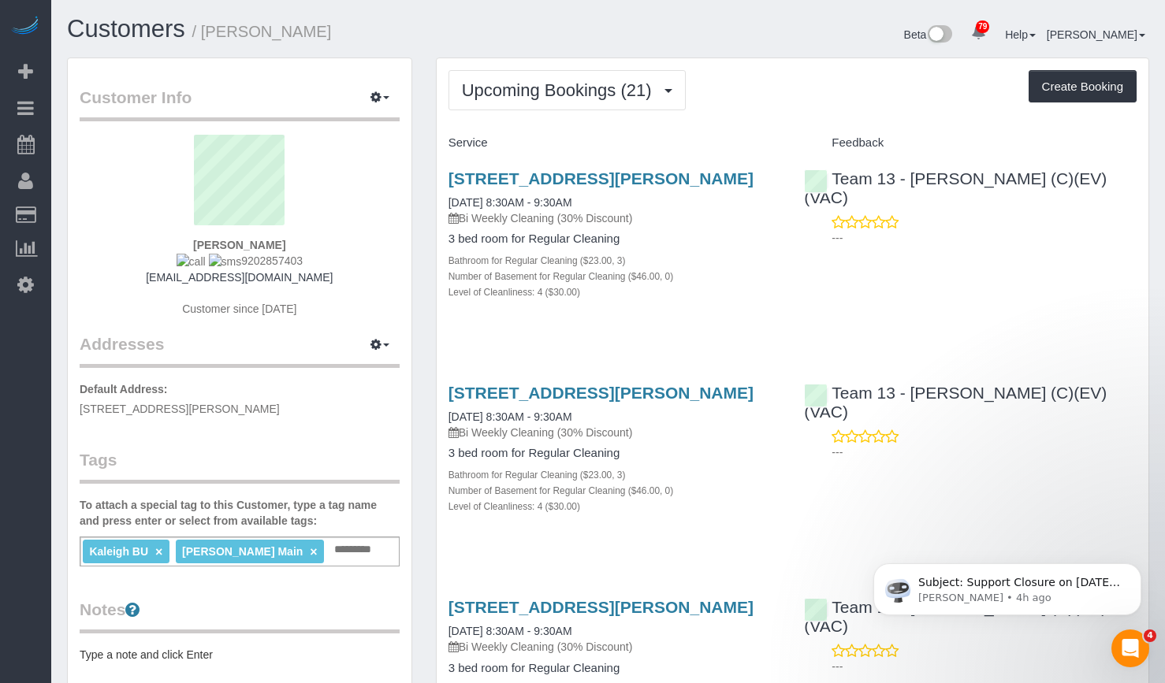
drag, startPoint x: 359, startPoint y: 32, endPoint x: 201, endPoint y: 40, distance: 158.6
click at [201, 40] on h1 "Customers / Daniel Spiewak" at bounding box center [332, 29] width 530 height 27
click at [512, 45] on div "Customers / Daniel Spiewak" at bounding box center [331, 33] width 553 height 34
drag, startPoint x: 345, startPoint y: 24, endPoint x: 205, endPoint y: 35, distance: 140.7
click at [205, 35] on h1 "Customers / Daniel Spiewak" at bounding box center [332, 29] width 530 height 27
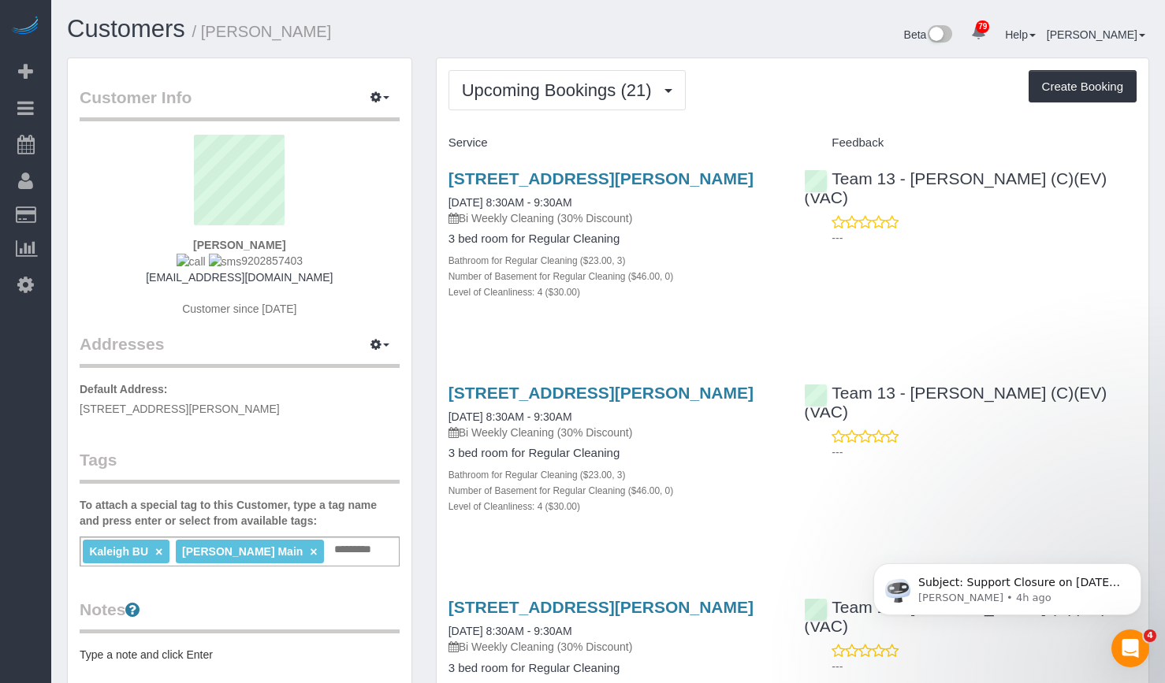
click at [432, 28] on h1 "Customers / Daniel Spiewak" at bounding box center [332, 29] width 530 height 27
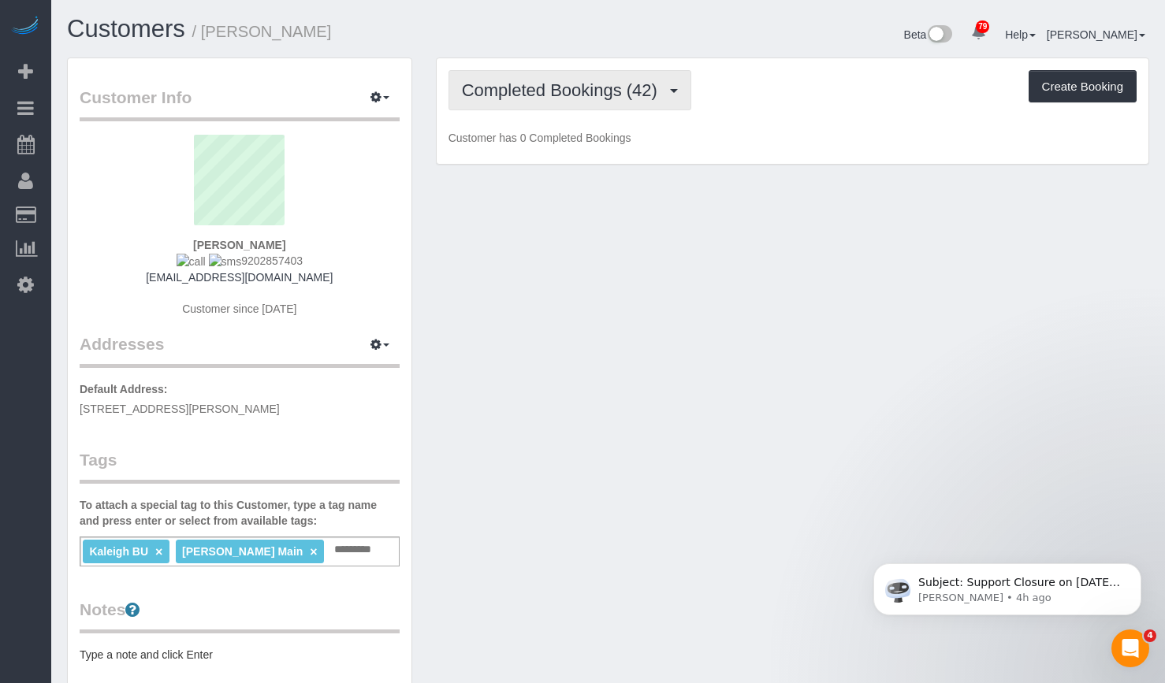
click at [585, 81] on span "Completed Bookings (42)" at bounding box center [563, 90] width 203 height 20
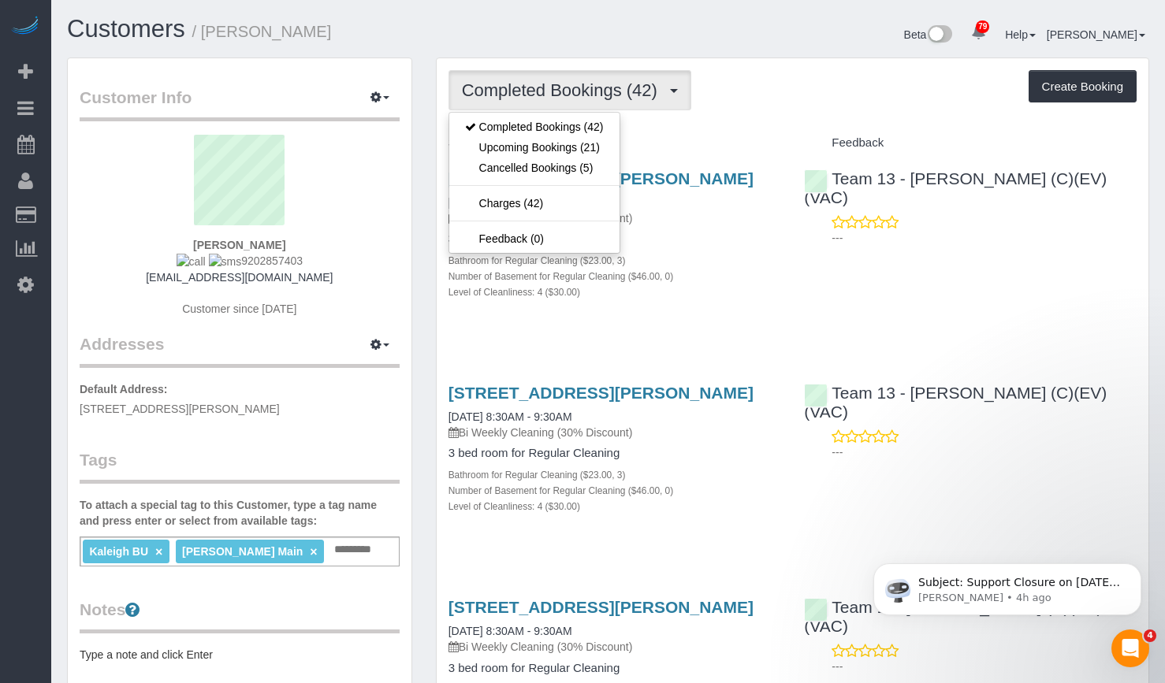
click at [768, 32] on div "Beta 79 Your Notifications You have 0 alerts × You have 1 to charge for [DATE] …" at bounding box center [884, 37] width 553 height 42
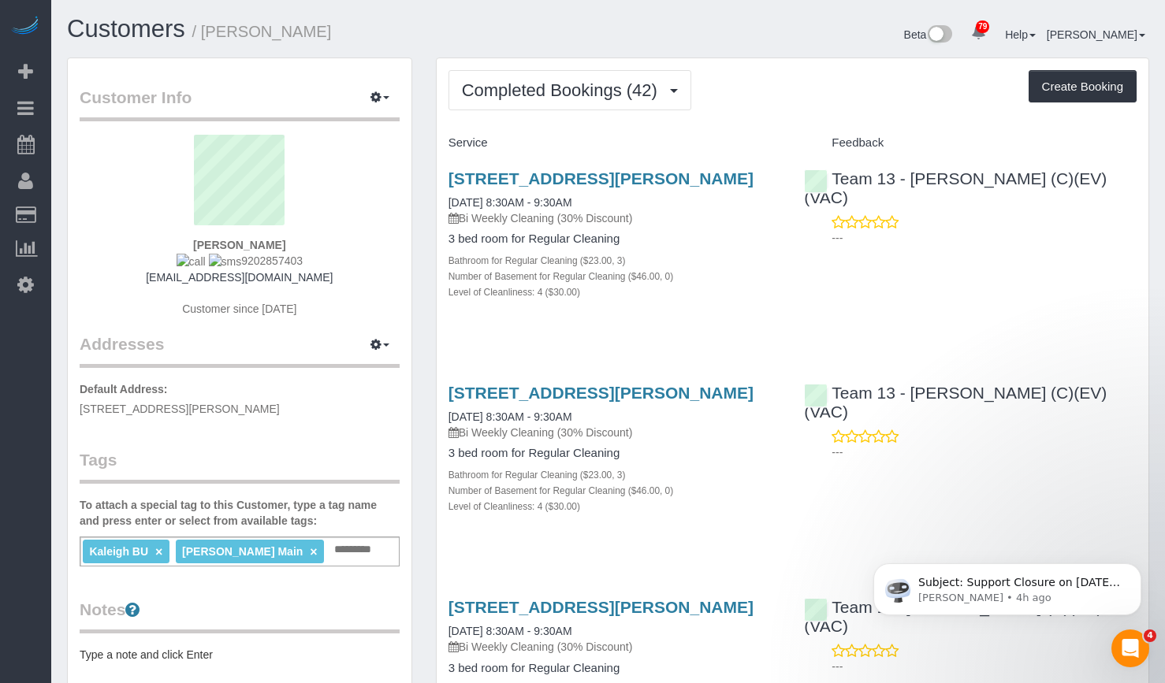
click at [569, 102] on button "Completed Bookings (42)" at bounding box center [569, 90] width 243 height 40
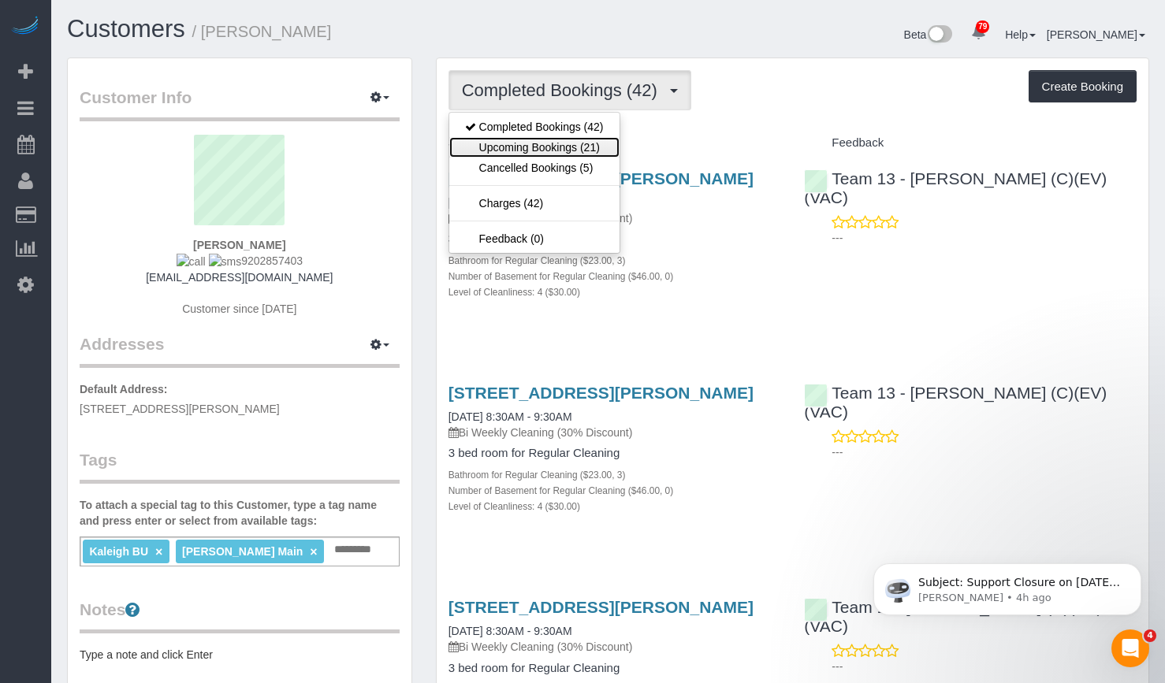
click at [577, 151] on link "Upcoming Bookings (21)" at bounding box center [534, 147] width 170 height 20
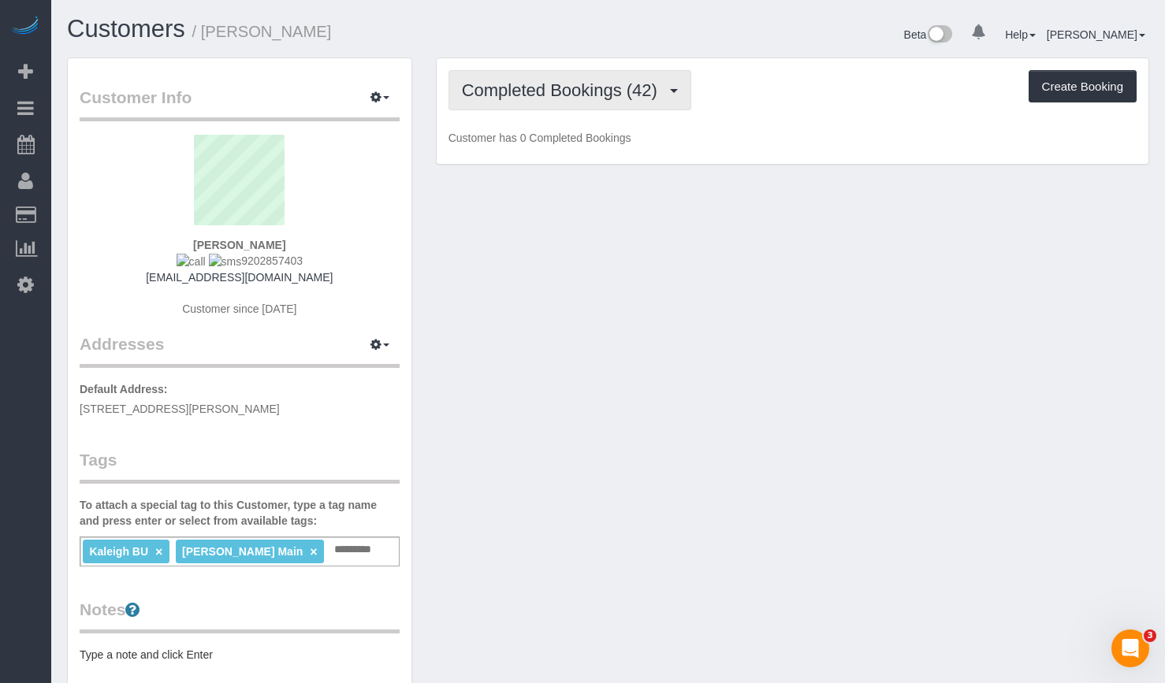
click at [573, 95] on span "Completed Bookings (42)" at bounding box center [563, 90] width 203 height 20
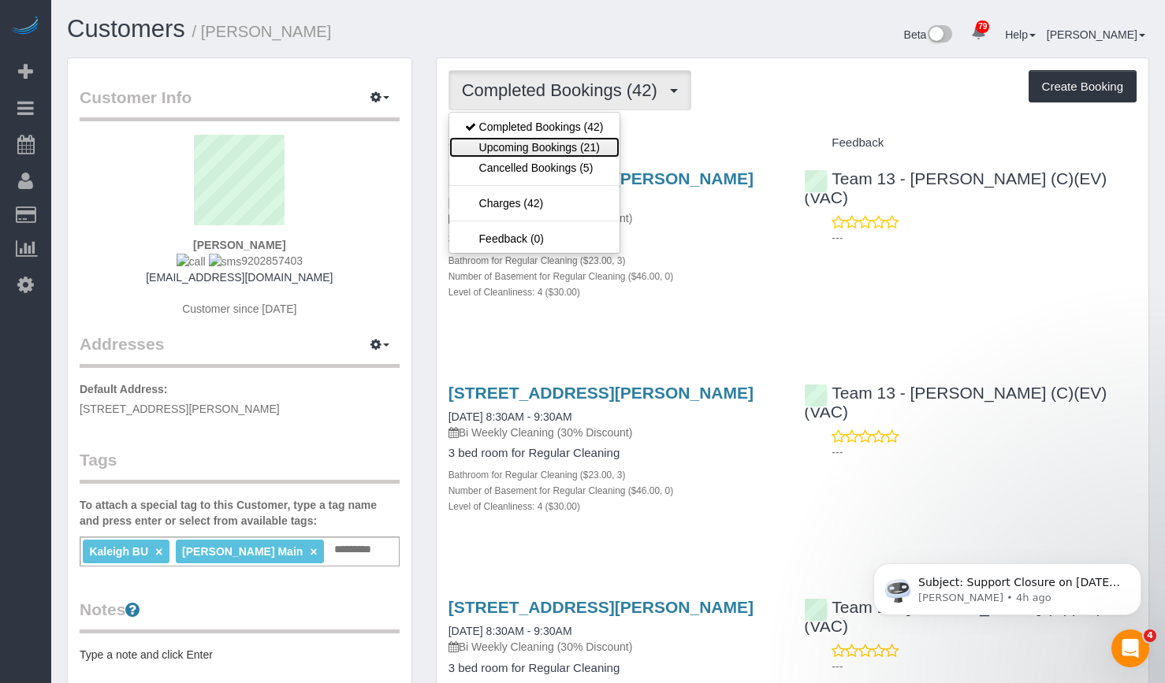
click at [593, 151] on link "Upcoming Bookings (21)" at bounding box center [534, 147] width 170 height 20
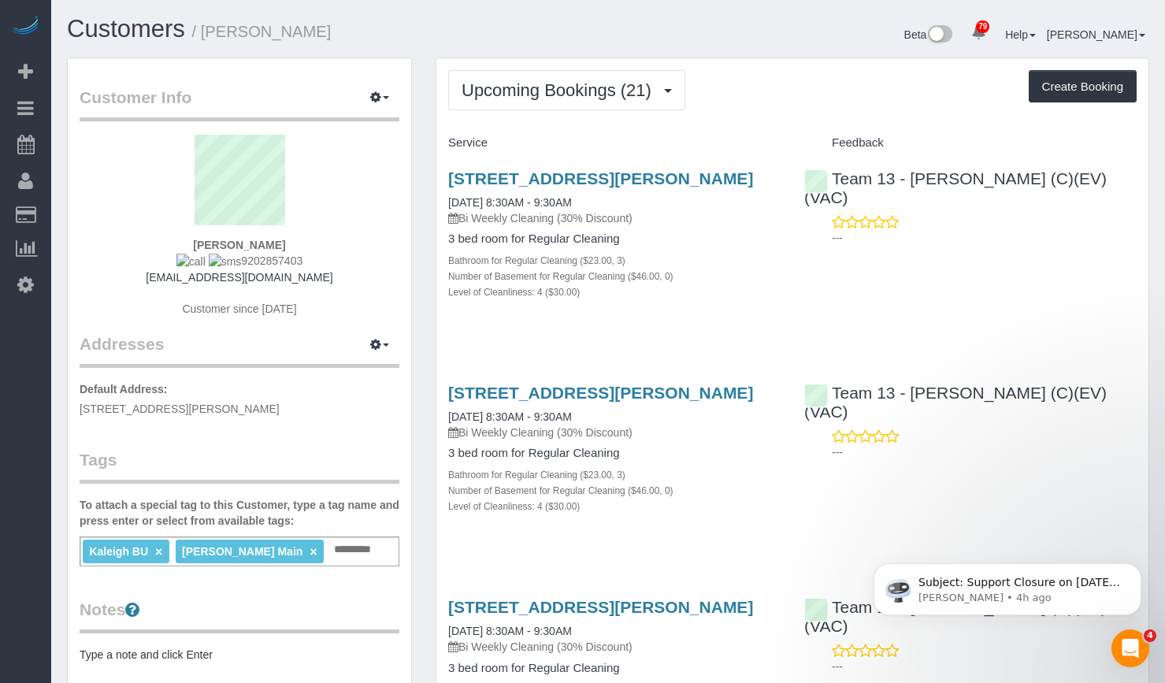
drag, startPoint x: 344, startPoint y: 36, endPoint x: 206, endPoint y: 23, distance: 139.3
click at [206, 23] on h1 "Customers / Daniel Spiewak" at bounding box center [332, 29] width 530 height 27
copy small "[PERSON_NAME]"
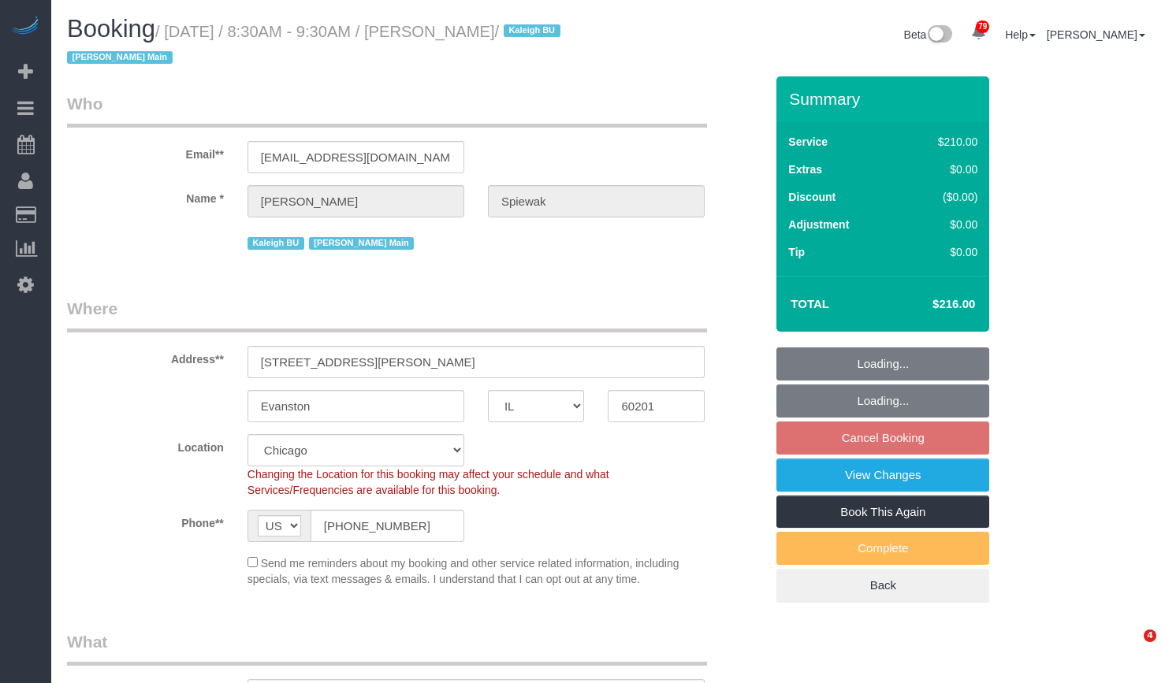
select select "IL"
select select "512"
select select "number:1"
select select "number:58"
select select "number:139"
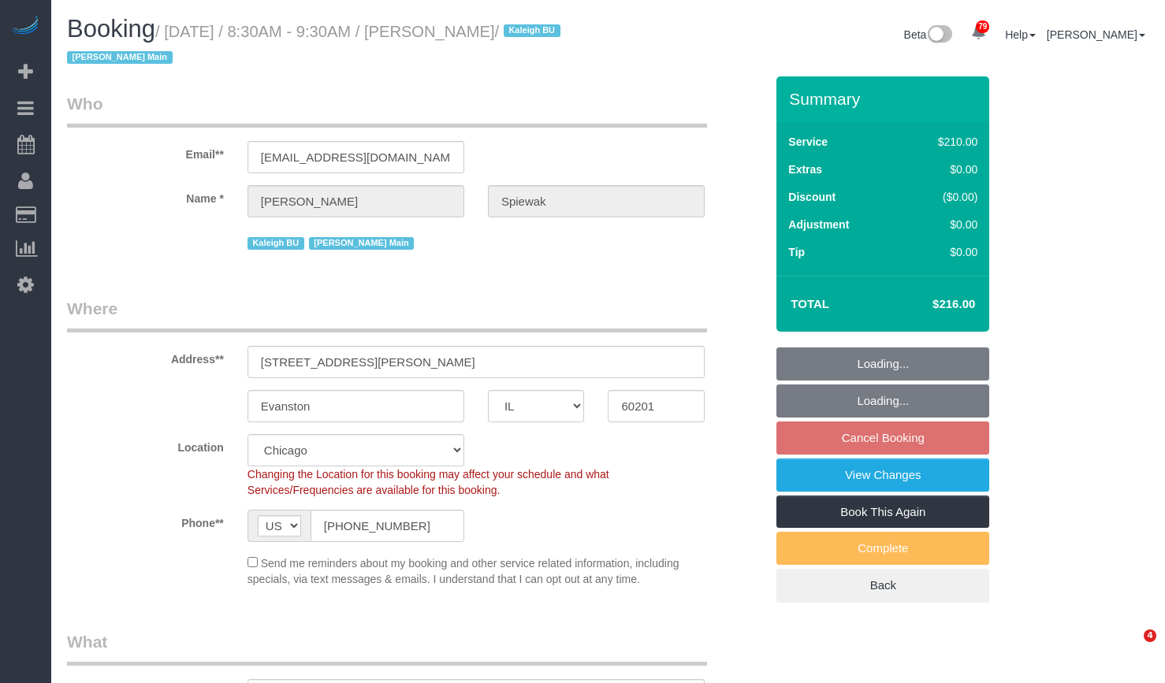
select select "number:106"
select select "3"
select select "4"
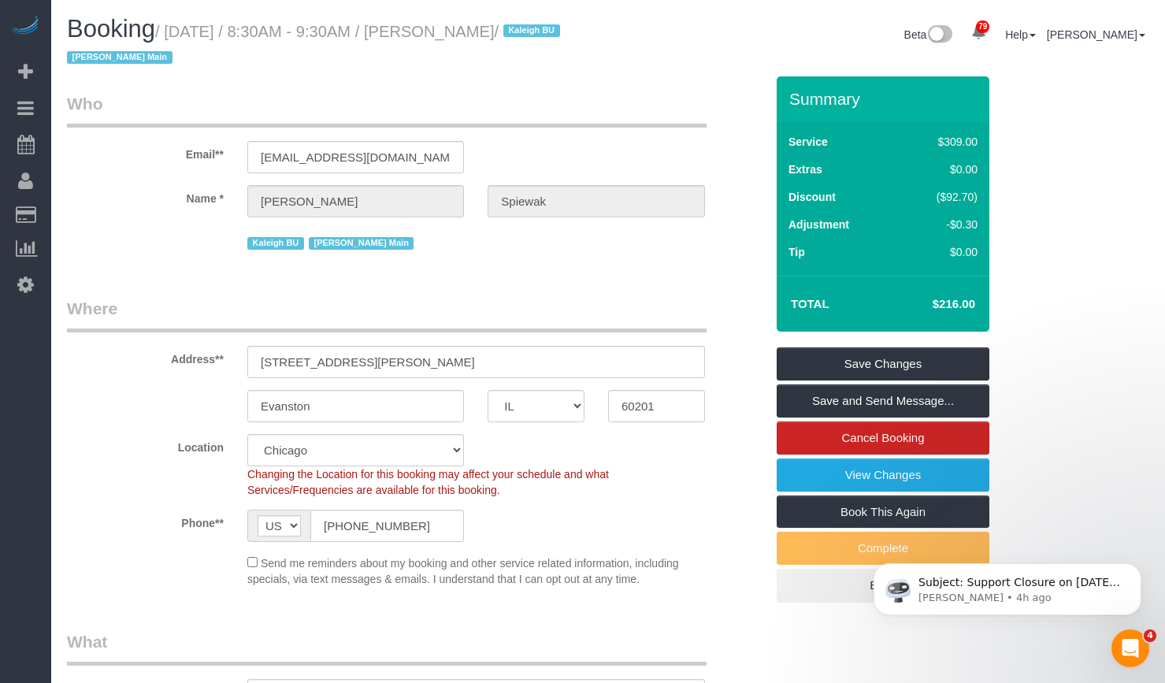
scroll to position [79, 0]
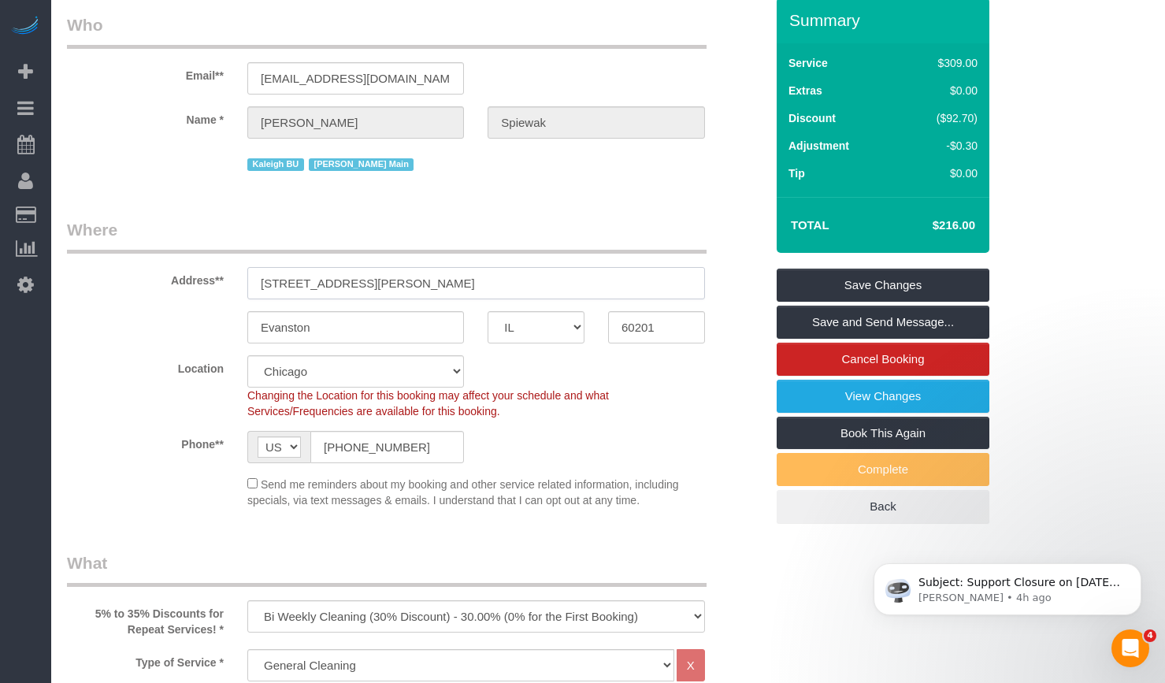
drag, startPoint x: 408, startPoint y: 278, endPoint x: 213, endPoint y: 275, distance: 195.4
click at [213, 275] on div "Address** [STREET_ADDRESS][PERSON_NAME]" at bounding box center [416, 258] width 722 height 81
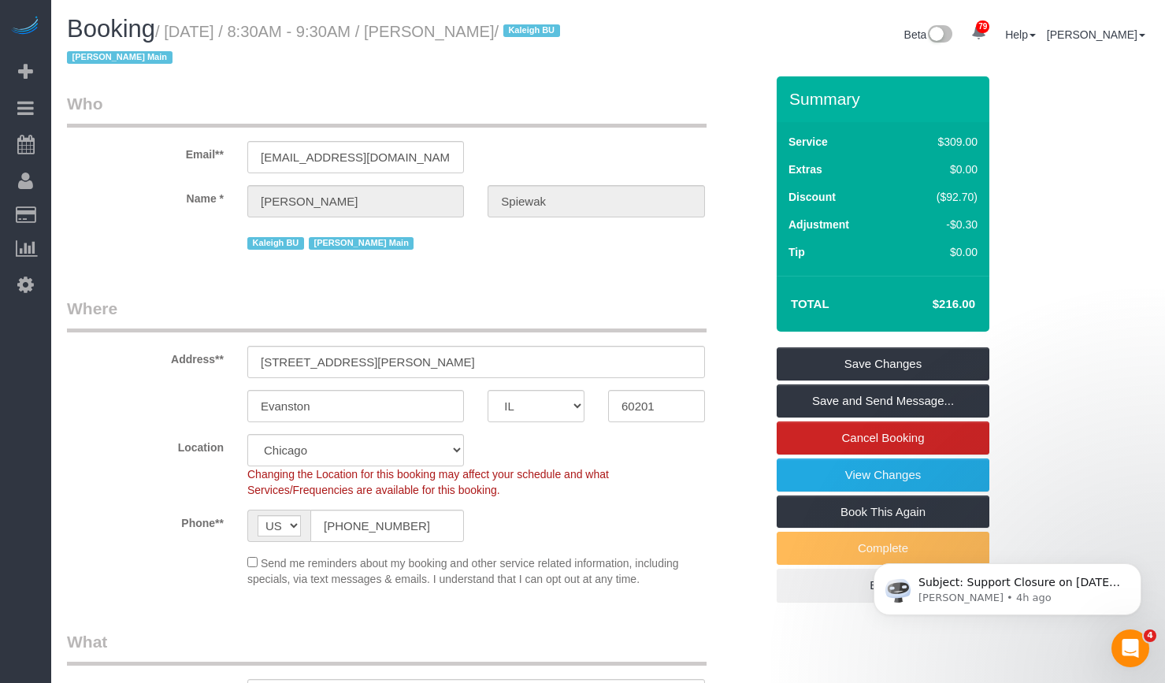
drag, startPoint x: 538, startPoint y: 34, endPoint x: 438, endPoint y: 38, distance: 100.1
click at [438, 38] on small "/ [DATE] / 8:30AM - 9:30AM / [PERSON_NAME] / Kaleigh BU [PERSON_NAME] Main" at bounding box center [316, 45] width 498 height 44
copy small "[PERSON_NAME]"
click at [486, 52] on h1 "Booking / [DATE] / 8:30AM - 9:30AM / [PERSON_NAME] / Kaleigh BU [PERSON_NAME] M…" at bounding box center [332, 43] width 530 height 54
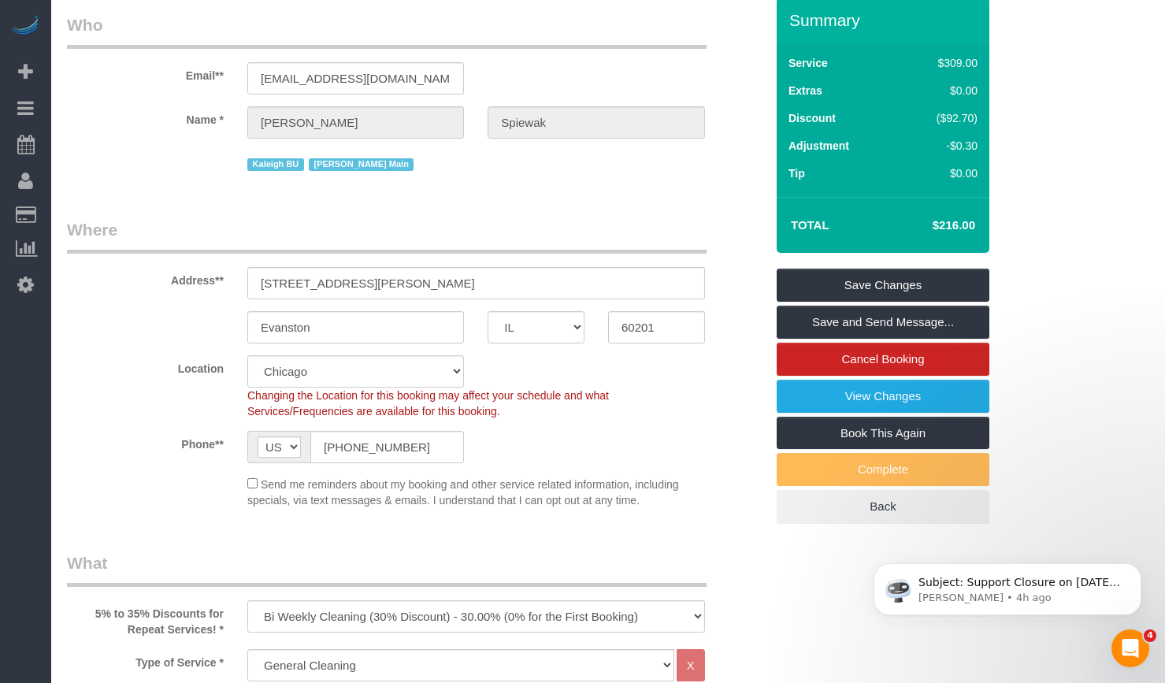
drag, startPoint x: 944, startPoint y: 225, endPoint x: 958, endPoint y: 225, distance: 14.2
click at [958, 225] on h4 "$216.00" at bounding box center [931, 225] width 90 height 13
copy h4 "$216"
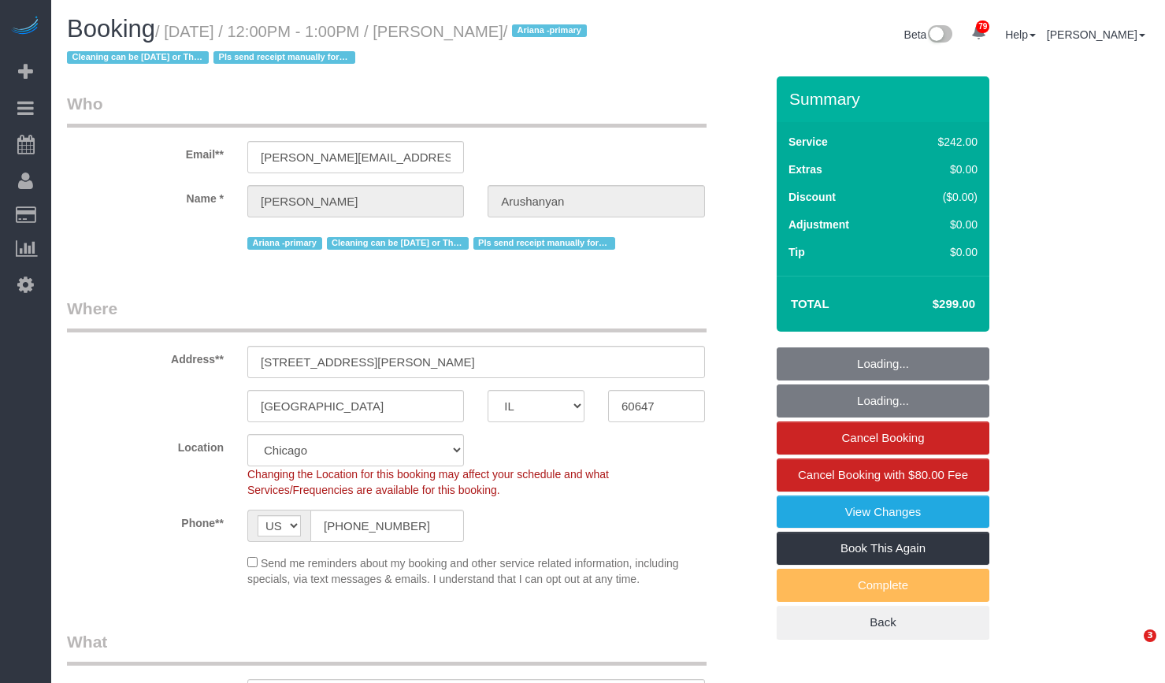
select select "IL"
select select "512"
select select "4"
select select "1"
select select "5"
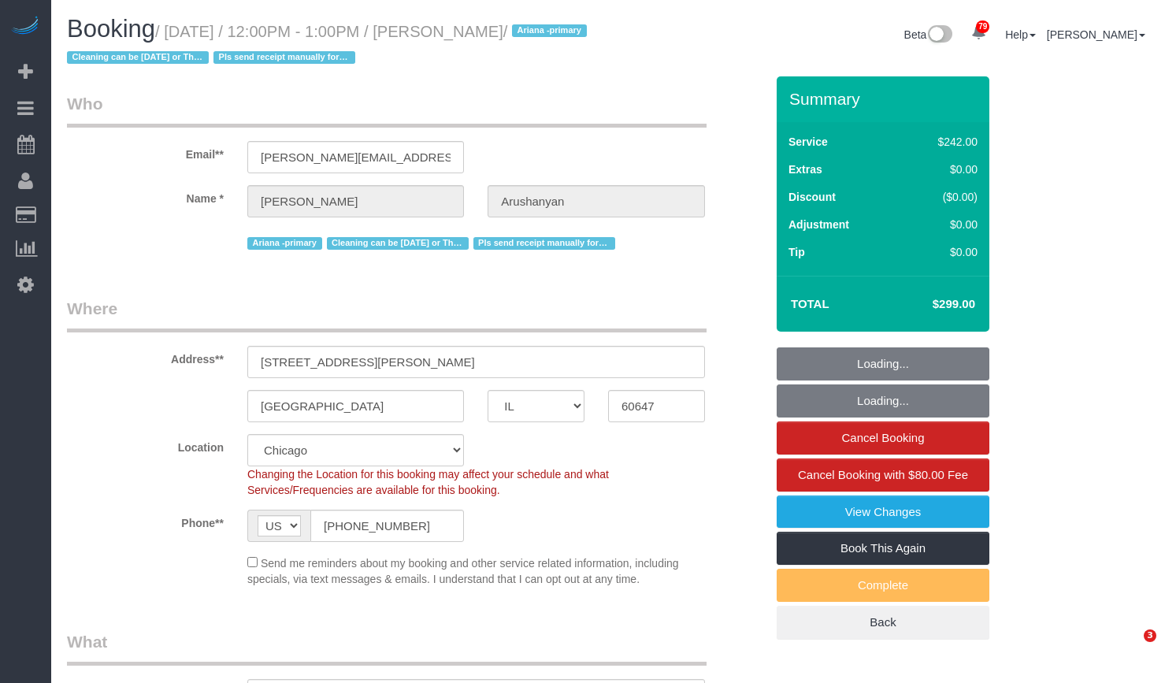
select select "string:fspay-c613ac8d-bd02-4d00-acff-003807ce8702"
select select "number:1"
select select "number:58"
select select "number:139"
select select "number:108"
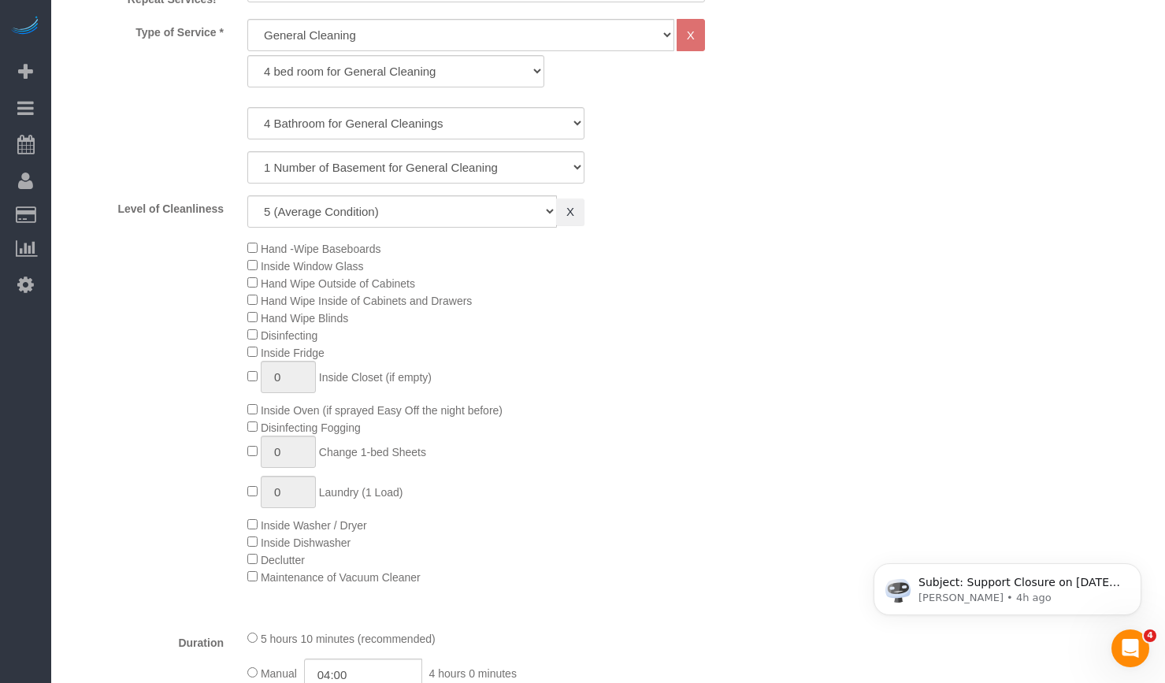
select select "4"
select select "1"
select select "5"
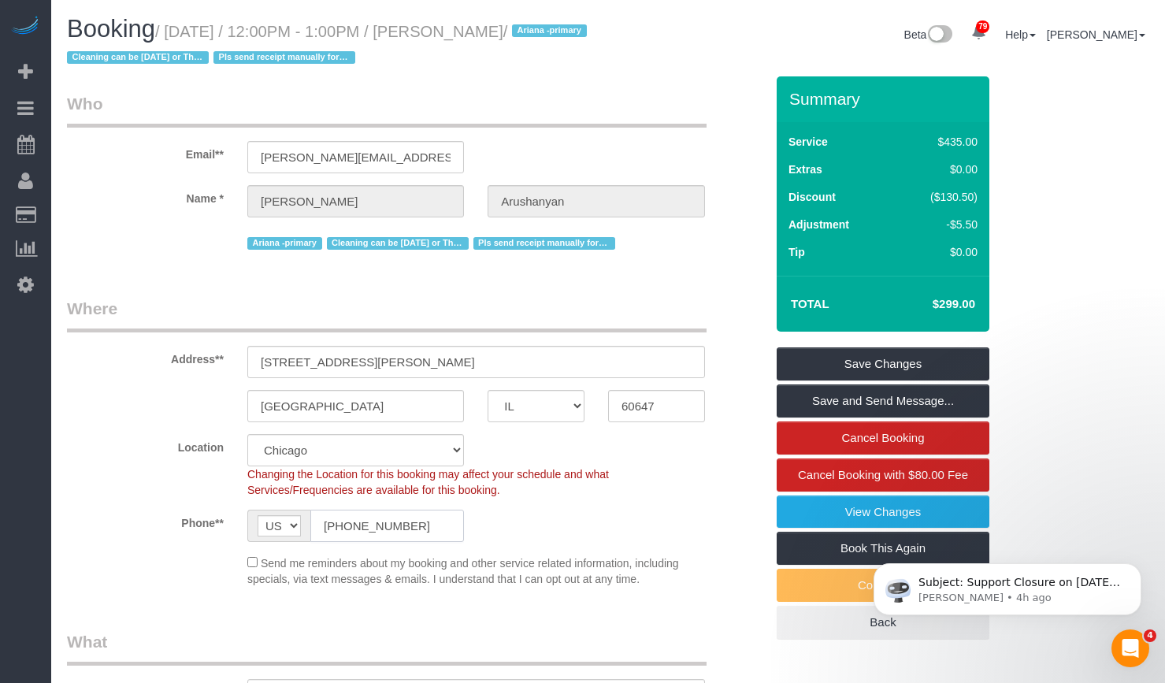
drag, startPoint x: 356, startPoint y: 523, endPoint x: 385, endPoint y: 523, distance: 28.4
click at [356, 523] on input "(720) 256-4118" at bounding box center [387, 526] width 154 height 32
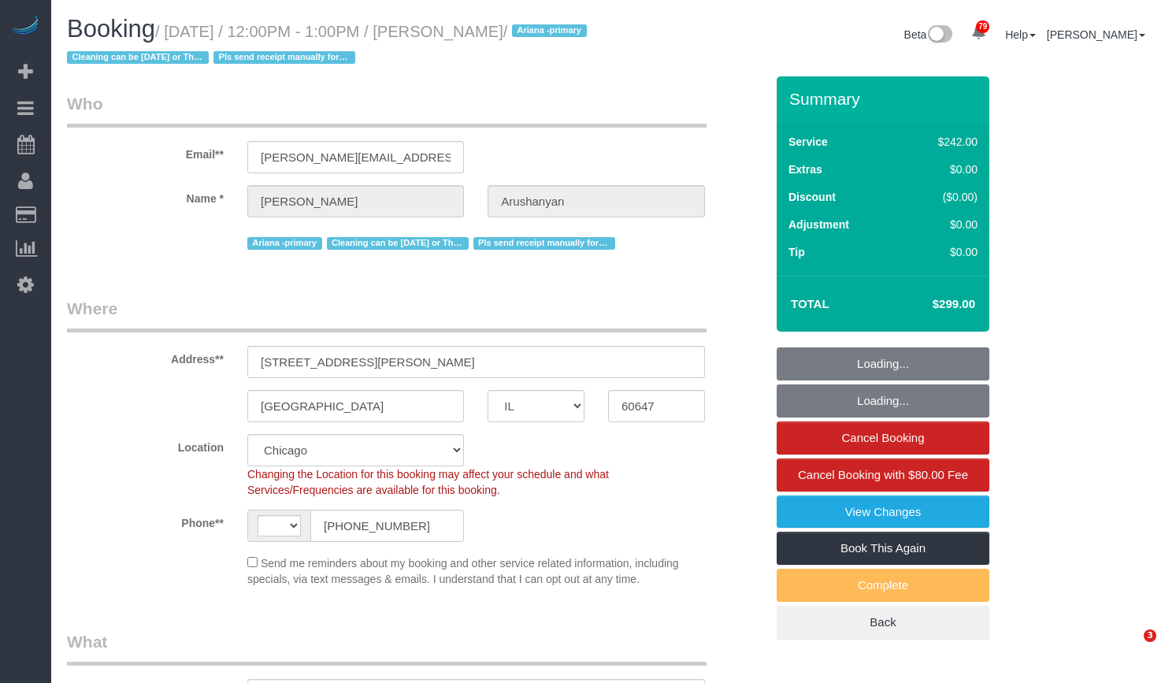
select select "IL"
select select "string:fspay-c613ac8d-bd02-4d00-acff-003807ce8702"
select select "object:834"
select select "string:US"
select select "number:1"
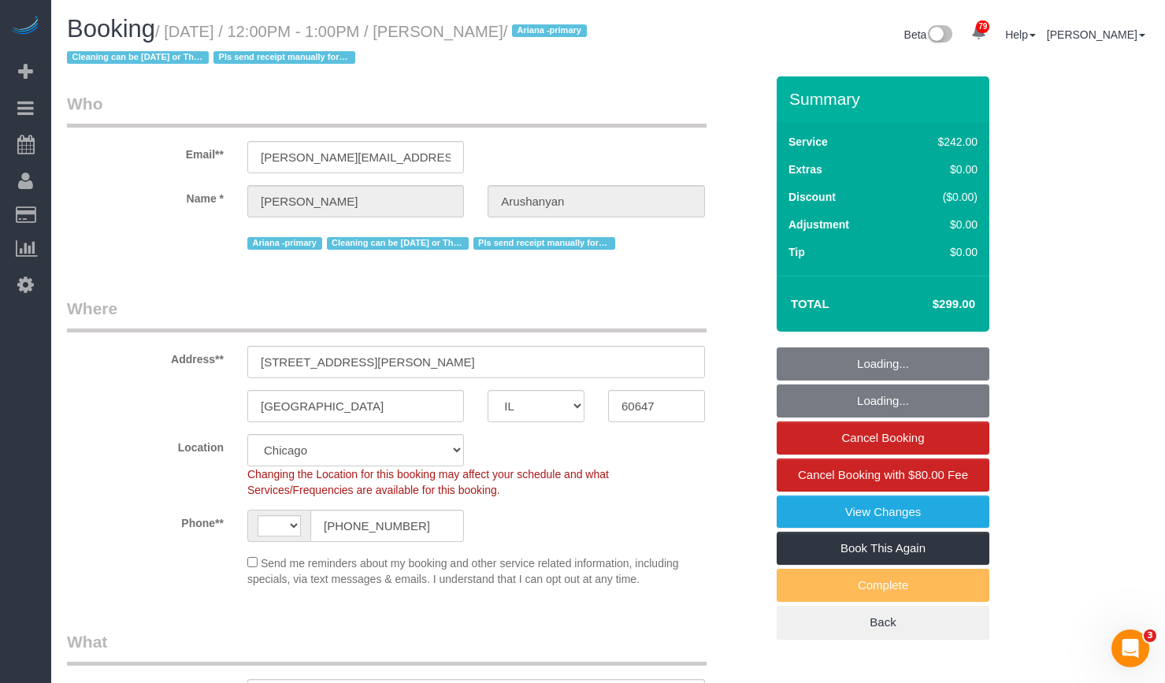
select select "number:58"
select select "number:139"
select select "number:108"
select select "512"
select select "4"
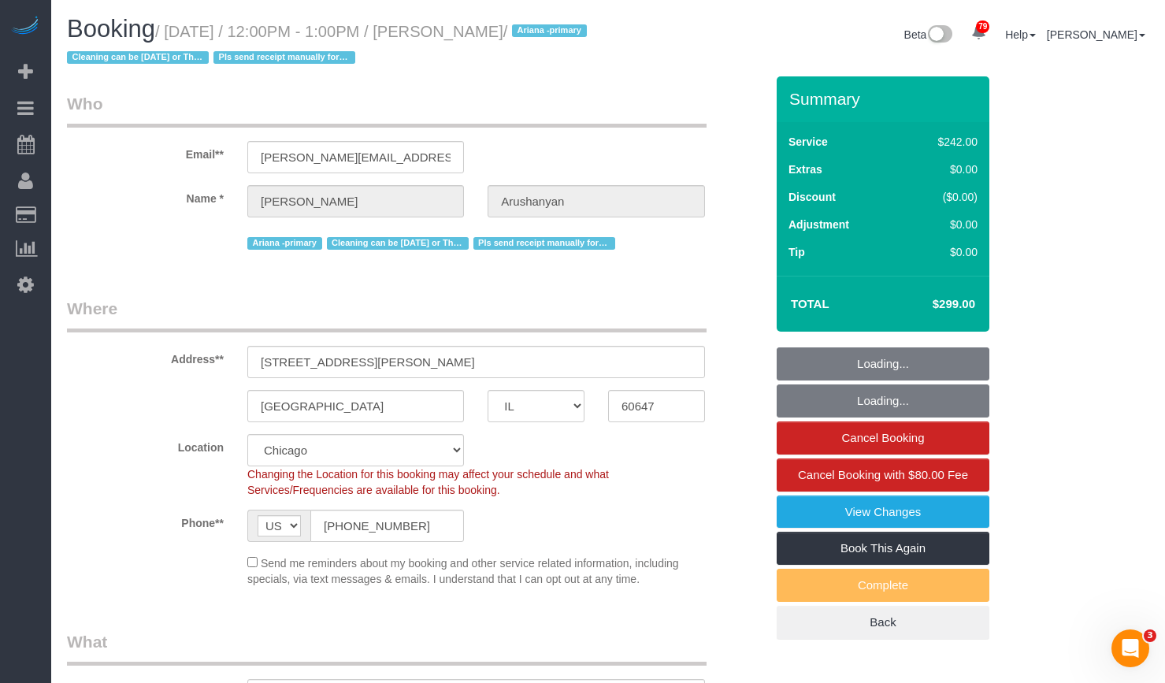
select select "1"
select select "5"
select select "4"
select select "1"
select select "5"
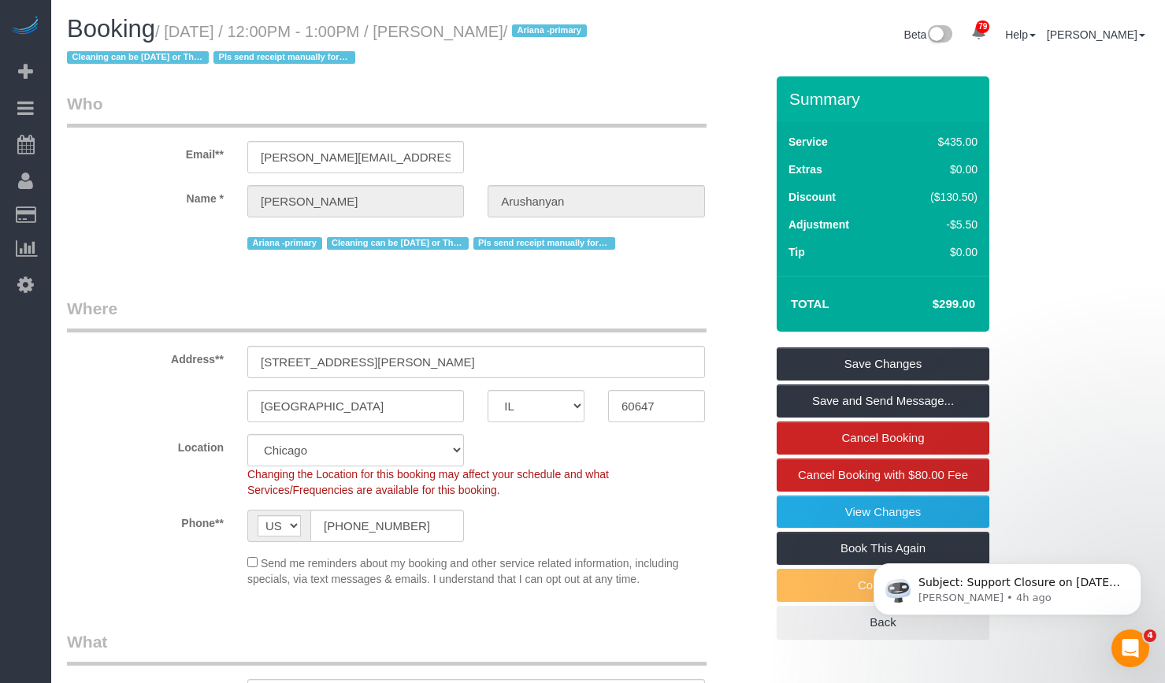
click at [433, 244] on span "Cleaning can be [DATE] or Thurs if Ariana or Lexie is not available" at bounding box center [398, 243] width 142 height 13
drag, startPoint x: 562, startPoint y: 32, endPoint x: 443, endPoint y: 37, distance: 119.1
click at [443, 37] on small "/ August 27, 2025 / 12:00PM - 1:00PM / Katie Arushanyan / Ariana -primary Clean…" at bounding box center [329, 45] width 525 height 44
copy small "Katie Arushanyan"
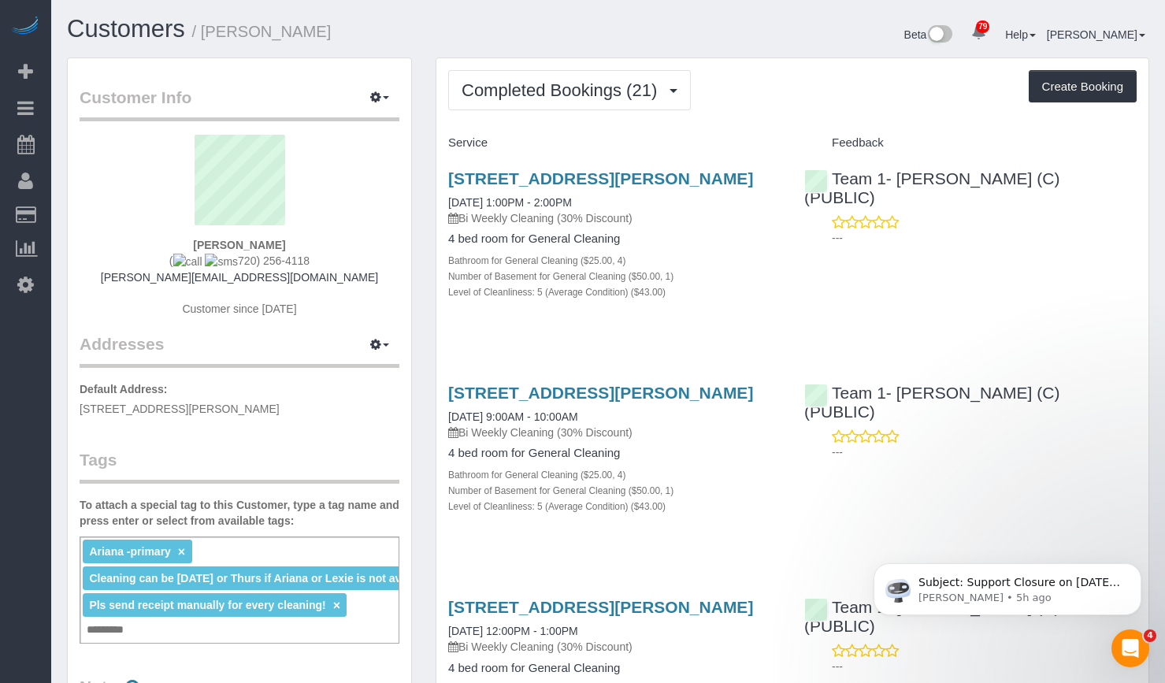
click at [450, 36] on h1 "Customers / [PERSON_NAME]" at bounding box center [332, 29] width 530 height 27
